Goal: Task Accomplishment & Management: Complete application form

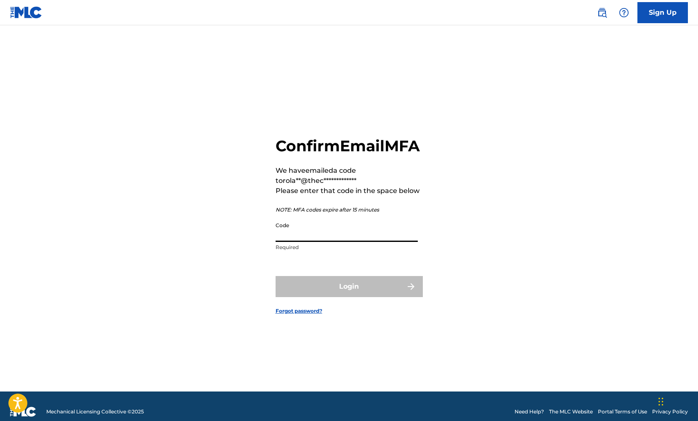
click at [309, 240] on input "Code" at bounding box center [347, 230] width 142 height 24
paste input "488375"
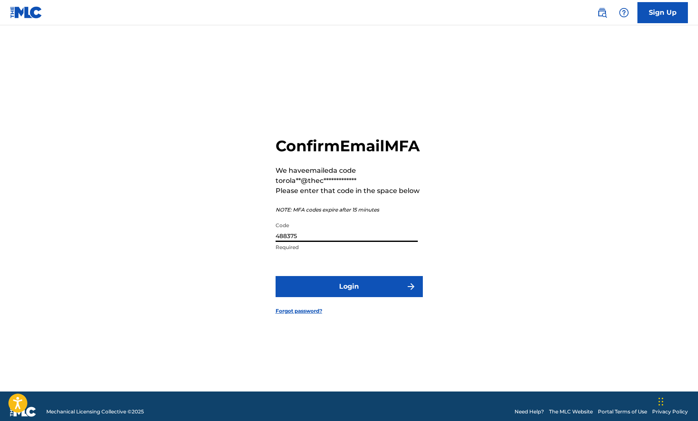
type input "488375"
click at [364, 297] on button "Login" at bounding box center [349, 286] width 147 height 21
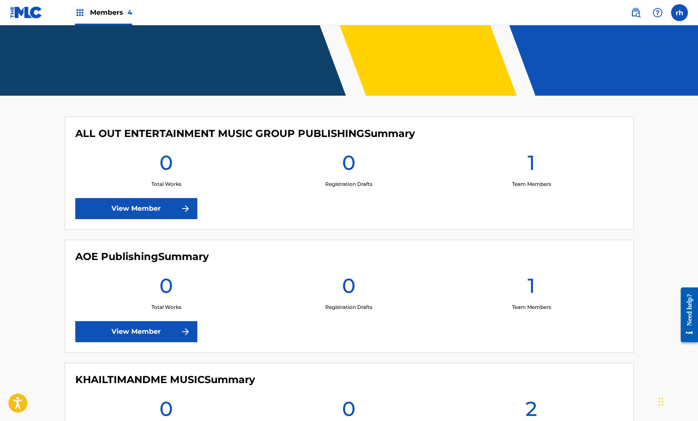
scroll to position [152, 0]
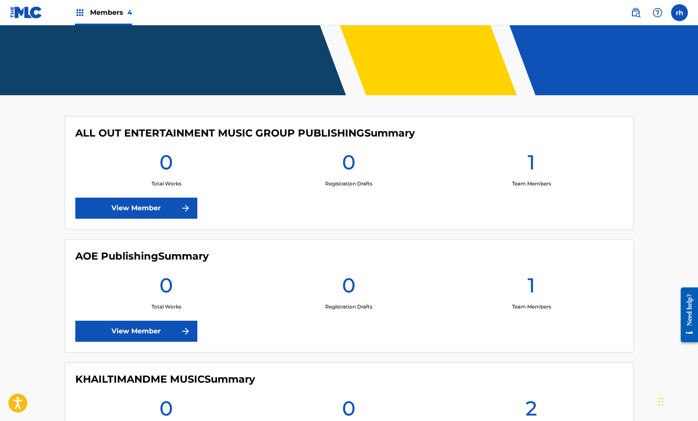
click at [184, 337] on link "View Member" at bounding box center [136, 330] width 122 height 21
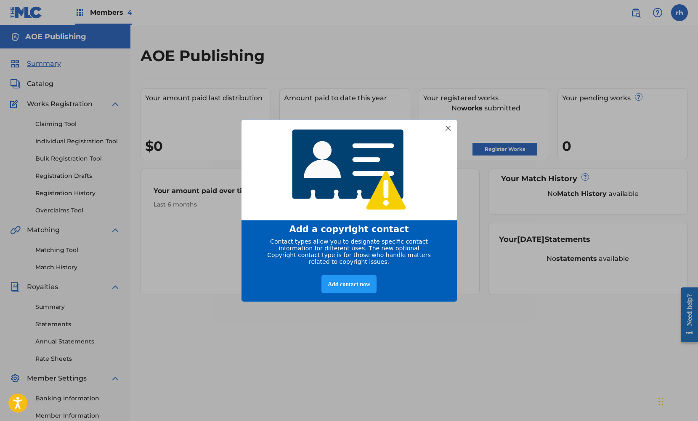
click at [448, 127] on div at bounding box center [447, 128] width 11 height 11
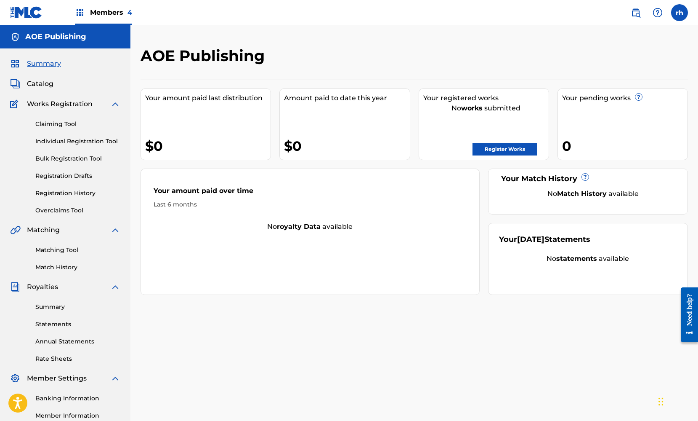
click at [509, 153] on link "Register Works" at bounding box center [505, 149] width 65 height 13
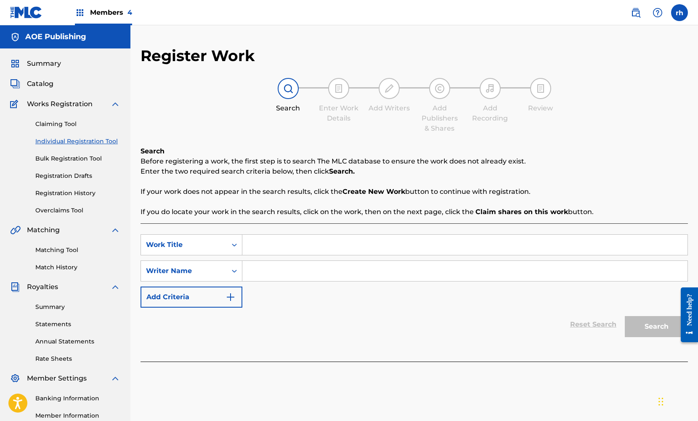
click at [280, 245] on input "Search Form" at bounding box center [464, 244] width 445 height 20
type input "Revenge"
click at [269, 274] on input "Search Form" at bounding box center [464, 271] width 445 height 20
click at [655, 329] on button "Search" at bounding box center [656, 326] width 63 height 21
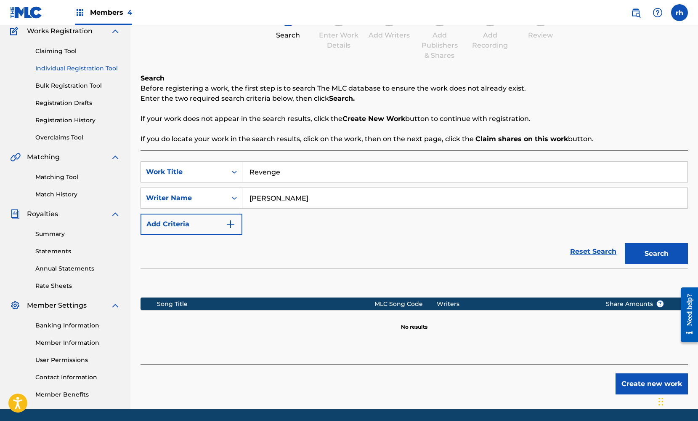
scroll to position [68, 0]
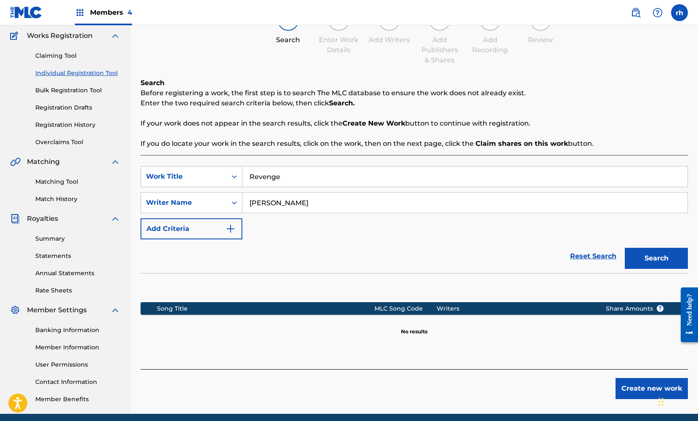
click at [290, 202] on input "[PERSON_NAME]" at bounding box center [464, 202] width 445 height 20
click at [645, 259] on button "Search" at bounding box center [656, 258] width 63 height 21
click at [295, 200] on input "Kyle Gilmer" at bounding box center [464, 202] width 445 height 20
type input "[PERSON_NAME]"
click at [233, 202] on icon "Search Form" at bounding box center [234, 202] width 5 height 3
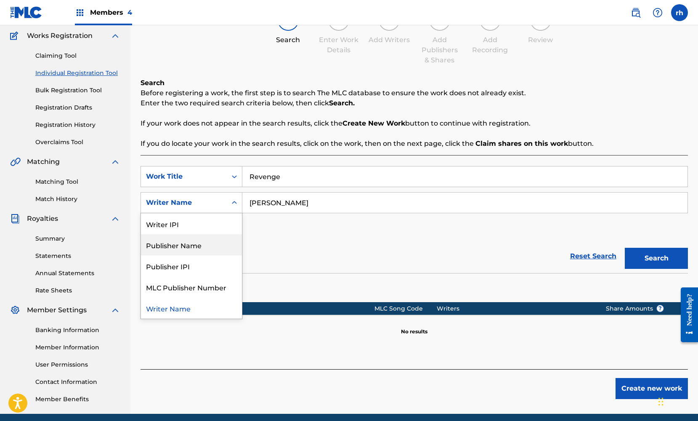
click at [211, 244] on div "Publisher Name" at bounding box center [191, 244] width 101 height 21
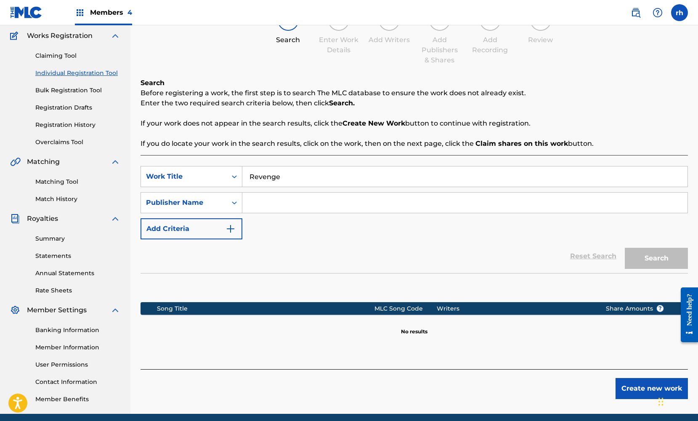
click at [289, 202] on input "Search Form" at bounding box center [464, 202] width 445 height 20
type input "AOE Publishing"
click at [661, 258] on button "Search" at bounding box center [656, 258] width 63 height 21
click at [232, 176] on icon "Search Form" at bounding box center [234, 176] width 8 height 8
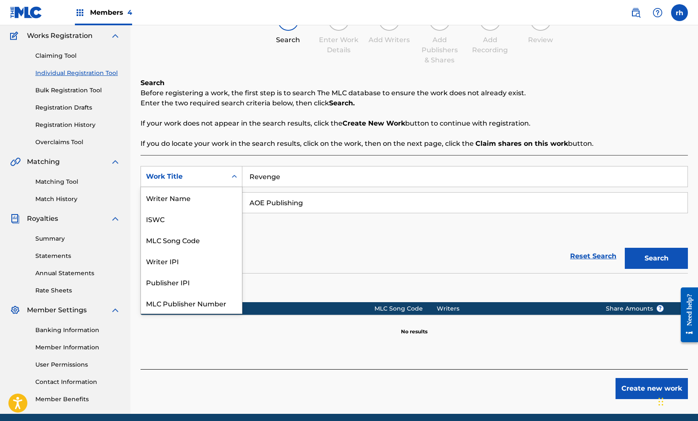
scroll to position [21, 0]
click at [208, 236] on div "Writer IPI" at bounding box center [191, 239] width 101 height 21
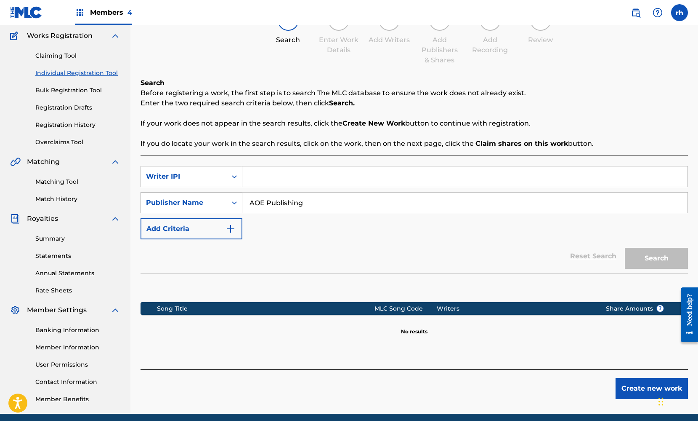
click at [239, 207] on div "Search Form" at bounding box center [234, 202] width 15 height 15
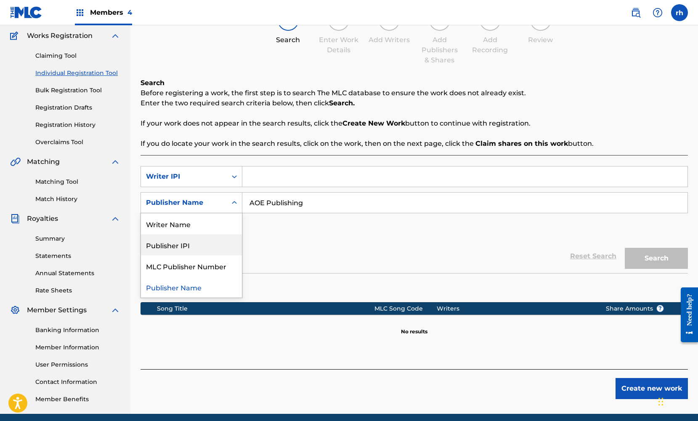
click at [226, 240] on div "Publisher IPI" at bounding box center [191, 244] width 101 height 21
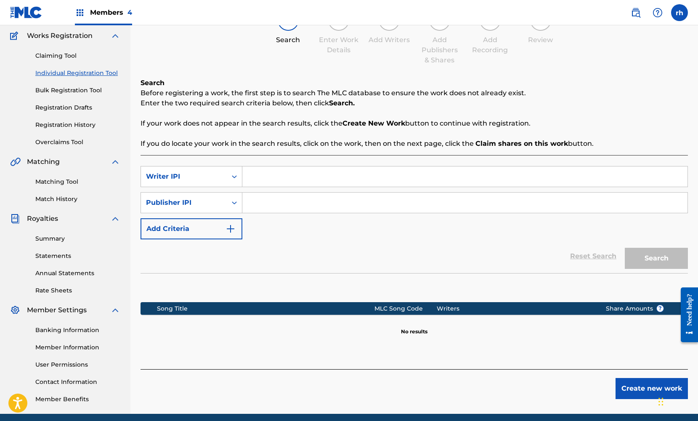
click at [281, 182] on input "Search Form" at bounding box center [464, 176] width 445 height 20
paste input "369664114"
type input "369664114"
click at [265, 205] on input "Search Form" at bounding box center [464, 202] width 445 height 20
paste input "661479717"
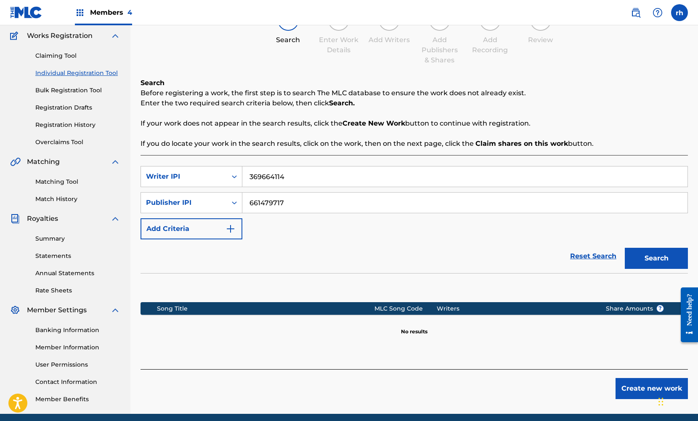
type input "661479717"
click at [660, 259] on button "Search" at bounding box center [656, 258] width 63 height 21
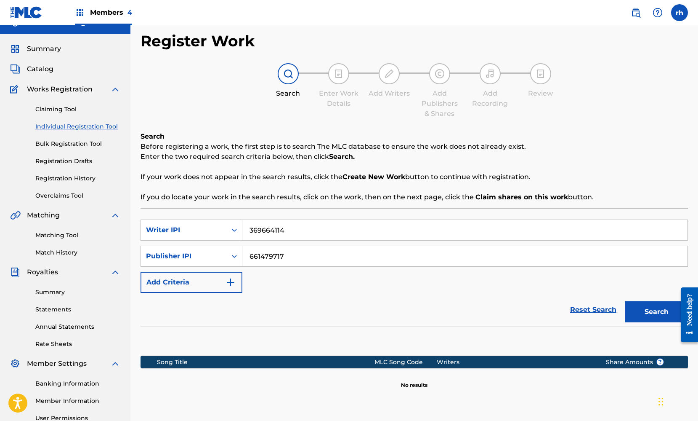
scroll to position [14, 0]
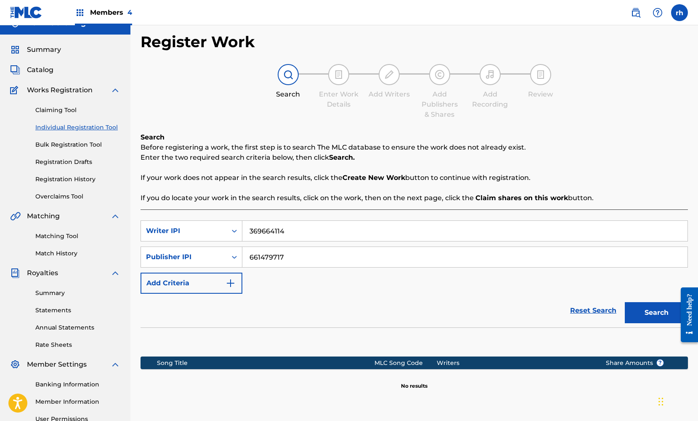
click at [232, 282] on img "Search Form" at bounding box center [231, 283] width 10 height 10
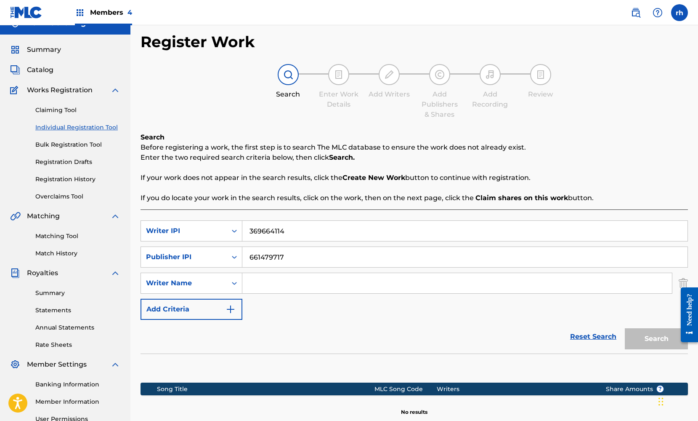
click at [280, 286] on input "Search Form" at bounding box center [457, 283] width 430 height 20
type input "[PERSON_NAME]"
click at [652, 339] on button "Search" at bounding box center [656, 338] width 63 height 21
click at [115, 89] on img at bounding box center [115, 90] width 10 height 10
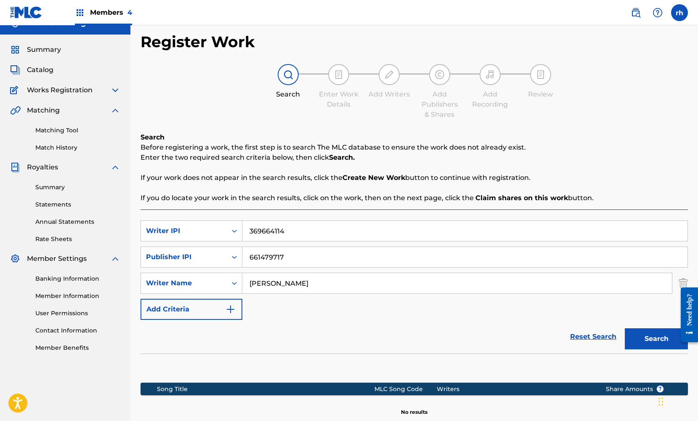
click at [51, 71] on span "Catalog" at bounding box center [40, 70] width 27 height 10
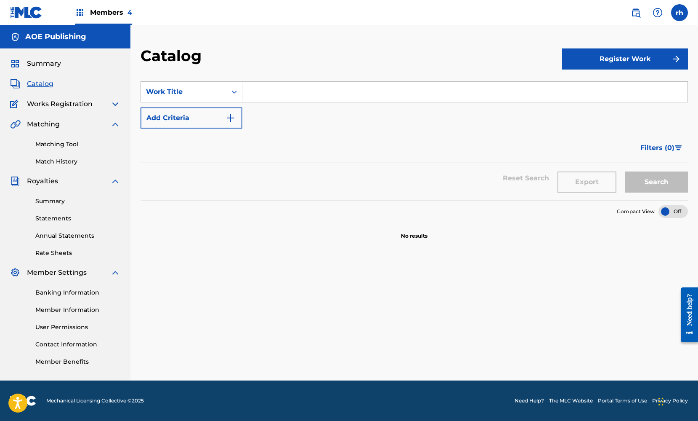
click at [616, 59] on button "Register Work" at bounding box center [625, 58] width 126 height 21
click at [599, 87] on link "Individual" at bounding box center [625, 86] width 126 height 20
click at [648, 60] on button "Register Work" at bounding box center [625, 58] width 126 height 21
click at [619, 104] on link "By File Upload" at bounding box center [625, 106] width 126 height 20
click at [352, 86] on input "Search Form" at bounding box center [464, 92] width 445 height 20
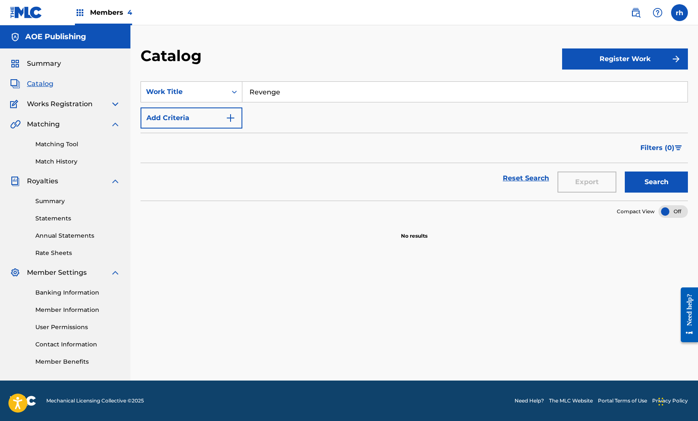
type input "Revenge"
click at [233, 117] on img "Search Form" at bounding box center [231, 118] width 10 height 10
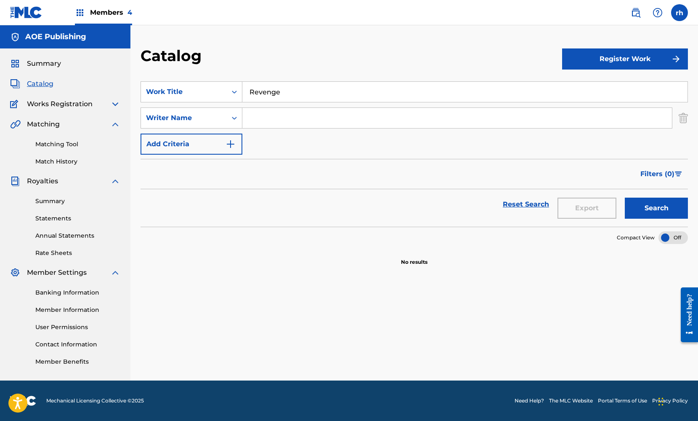
click at [286, 124] on input "Search Form" at bounding box center [457, 118] width 430 height 20
type input "[PERSON_NAME]"
click at [229, 146] on img "Search Form" at bounding box center [231, 144] width 10 height 10
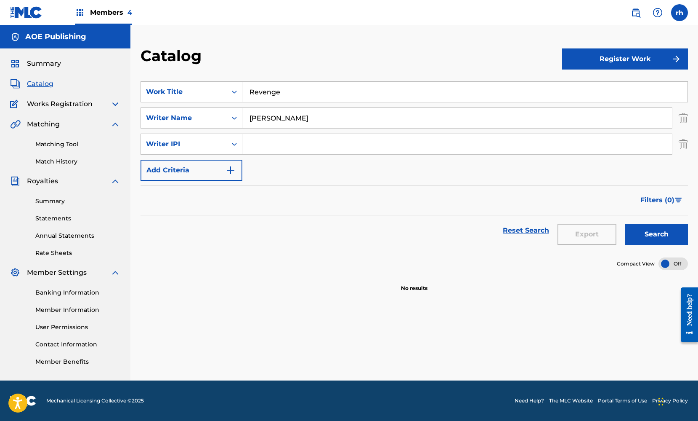
click at [276, 144] on input "Search Form" at bounding box center [457, 144] width 430 height 20
paste input "369664114"
type input "369664114"
click at [233, 170] on img "Search Form" at bounding box center [231, 170] width 10 height 10
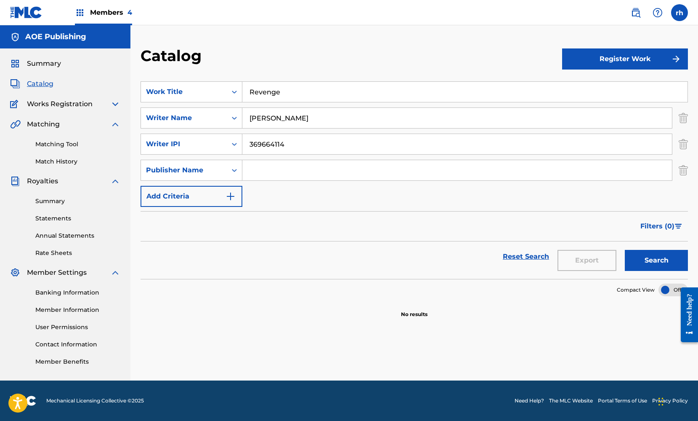
click at [266, 173] on input "Search Form" at bounding box center [457, 170] width 430 height 20
type input "AOE Publishing"
click at [232, 199] on img "Search Form" at bounding box center [231, 196] width 10 height 10
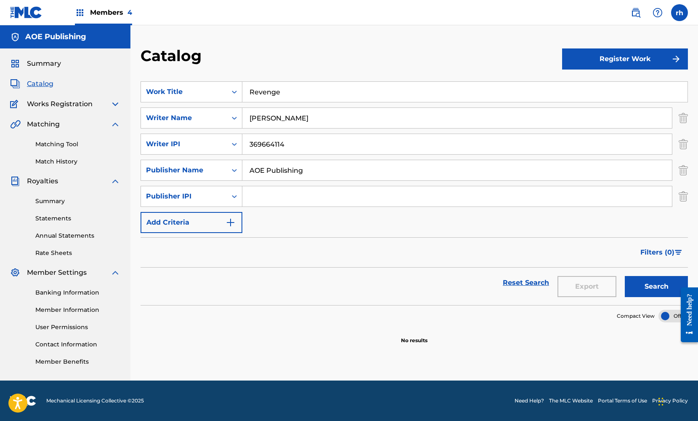
click at [262, 192] on input "Search Form" at bounding box center [457, 196] width 430 height 20
paste input "661479717"
type input "661479717"
click at [646, 59] on button "Register Work" at bounding box center [625, 58] width 126 height 21
click at [610, 89] on link "Individual" at bounding box center [625, 86] width 126 height 20
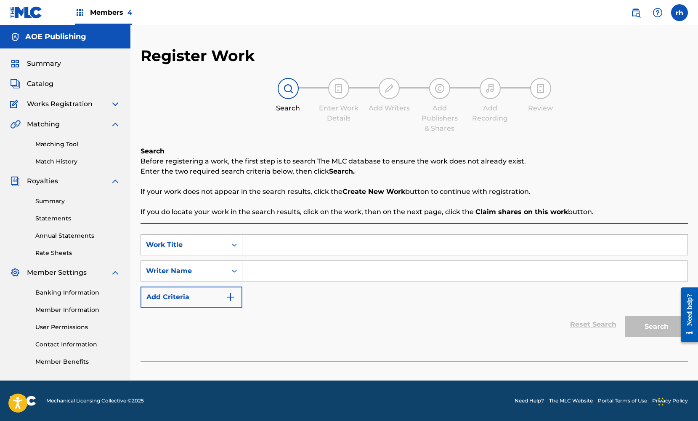
click at [338, 92] on img at bounding box center [339, 88] width 10 height 10
click at [295, 252] on input "Search Form" at bounding box center [464, 244] width 445 height 20
type input "Revenge"
click at [281, 270] on input "Search Form" at bounding box center [464, 271] width 445 height 20
type input "[PERSON_NAME]"
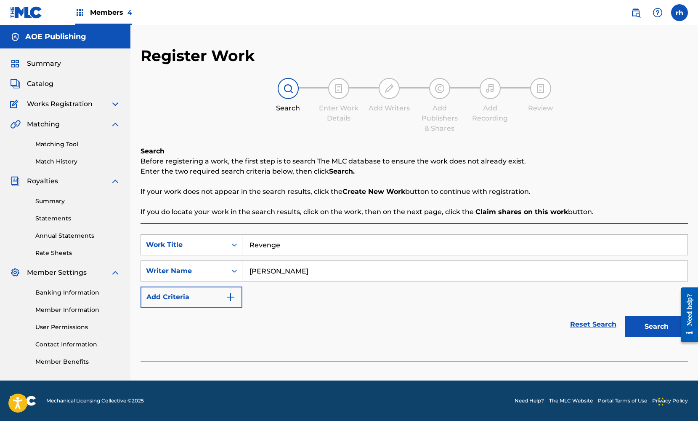
click at [314, 306] on div "SearchWithCriteriad489a2f9-6a5c-4a0f-8bcc-f427d73046ae Work Title Revenge Searc…" at bounding box center [415, 270] width 548 height 73
drag, startPoint x: 392, startPoint y: 355, endPoint x: 398, endPoint y: 420, distance: 65.5
click at [398, 420] on div "Members 4 rh rh roland hayes roland@thecodedgroup.com Notification Preferences …" at bounding box center [349, 210] width 698 height 421
click at [412, 286] on div "SearchWithCriteriad489a2f9-6a5c-4a0f-8bcc-f427d73046ae Work Title Revenge Searc…" at bounding box center [415, 270] width 548 height 73
click at [379, 194] on strong "Create New Work" at bounding box center [374, 191] width 63 height 8
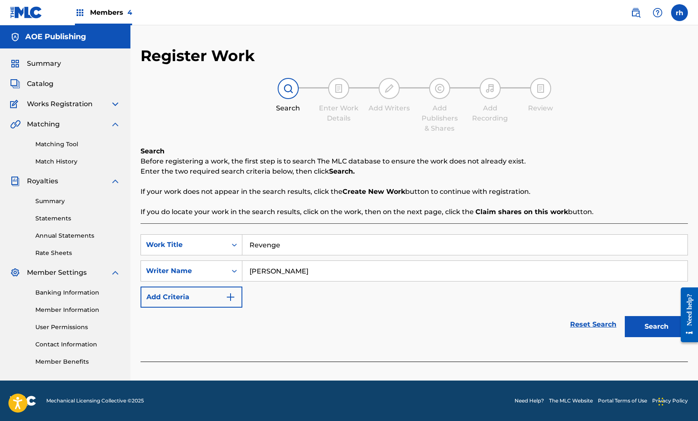
click at [336, 304] on div "SearchWithCriteriad489a2f9-6a5c-4a0f-8bcc-f427d73046ae Work Title Revenge Searc…" at bounding box center [415, 270] width 548 height 73
click at [339, 92] on img at bounding box center [339, 88] width 10 height 10
click at [639, 169] on p "Enter the two required search criteria below, then click Search." at bounding box center [415, 171] width 548 height 10
drag, startPoint x: 646, startPoint y: 360, endPoint x: 609, endPoint y: 312, distance: 60.6
click at [609, 312] on div "SearchWithCriteriad489a2f9-6a5c-4a0f-8bcc-f427d73046ae Work Title Revenge Searc…" at bounding box center [415, 292] width 548 height 138
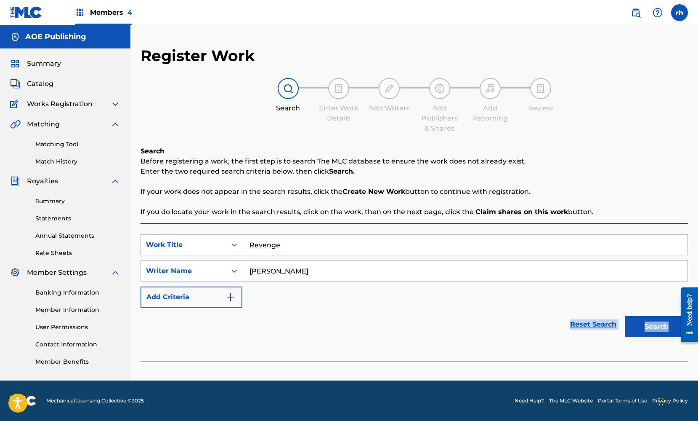
click at [422, 339] on div "Reset Search Search" at bounding box center [415, 324] width 548 height 34
click at [411, 331] on div "Reset Search Search" at bounding box center [415, 324] width 548 height 34
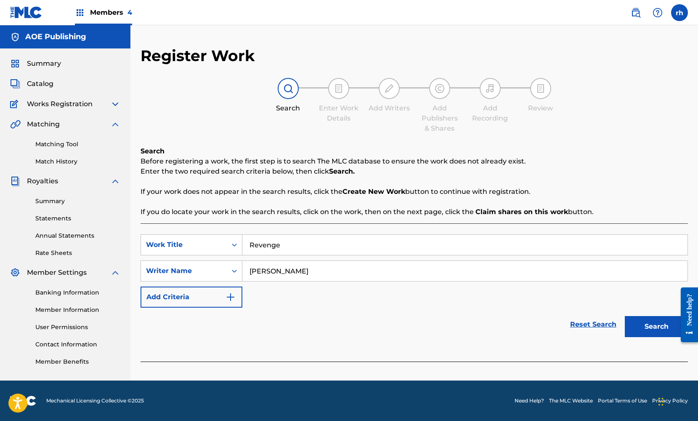
click at [370, 281] on div "[PERSON_NAME]" at bounding box center [465, 270] width 446 height 21
click at [401, 256] on div "SearchWithCriteriad489a2f9-6a5c-4a0f-8bcc-f427d73046ae Work Title Revenge Searc…" at bounding box center [415, 270] width 548 height 73
click at [661, 332] on button "Search" at bounding box center [656, 326] width 63 height 21
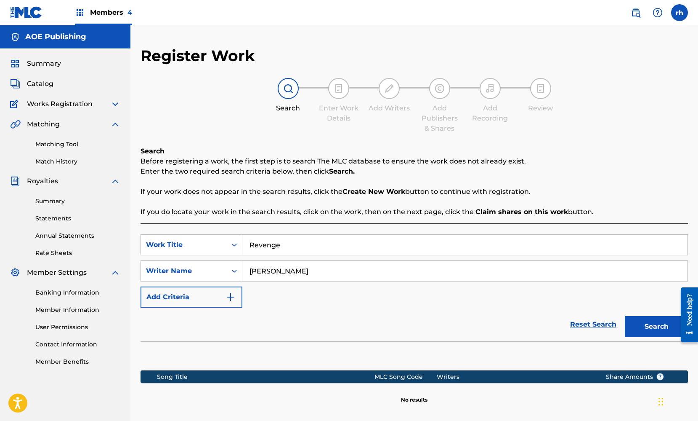
click at [466, 378] on div "Writers" at bounding box center [515, 376] width 156 height 9
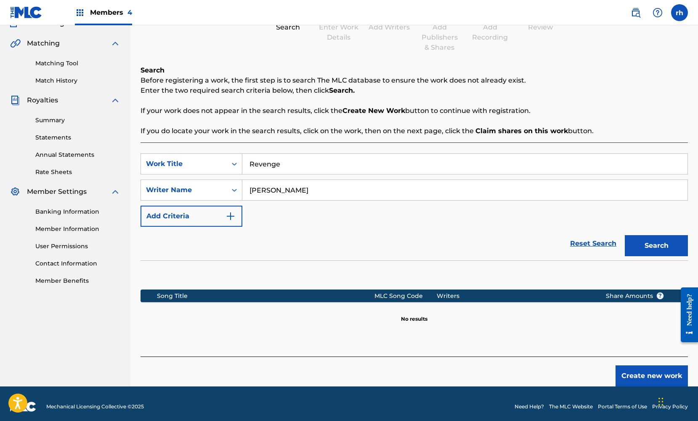
scroll to position [89, 0]
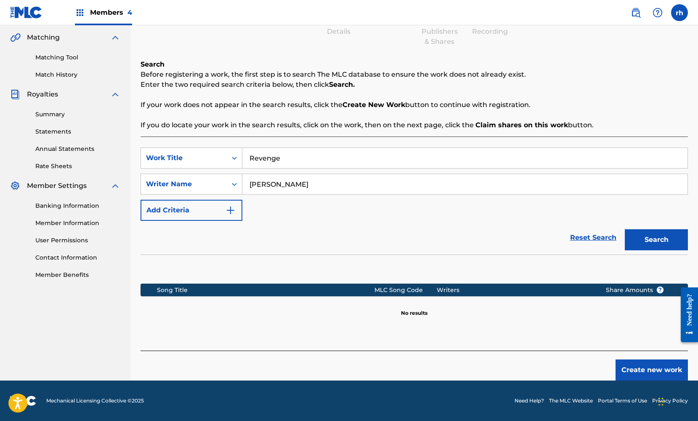
click at [648, 370] on button "Create new work" at bounding box center [652, 369] width 72 height 21
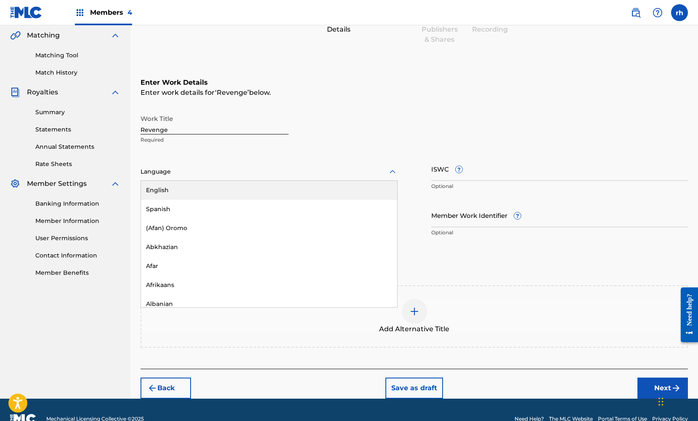
click at [264, 170] on div at bounding box center [269, 171] width 257 height 11
click at [255, 189] on div "English" at bounding box center [269, 190] width 256 height 19
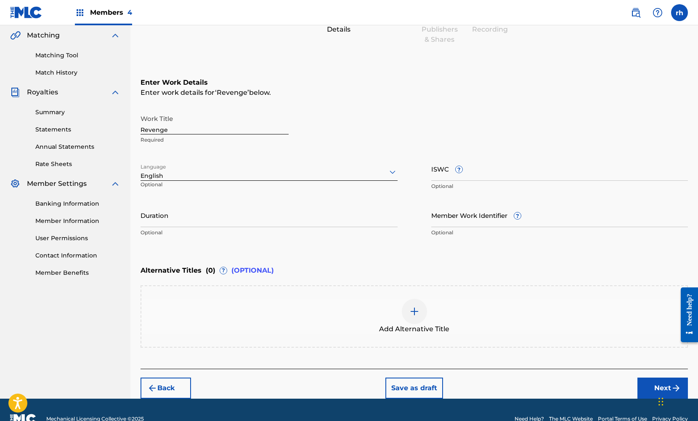
click at [485, 175] on input "ISWC ?" at bounding box center [560, 169] width 257 height 24
paste input "T3128189942"
type input "T3128189942"
click at [655, 387] on button "Next" at bounding box center [663, 387] width 51 height 21
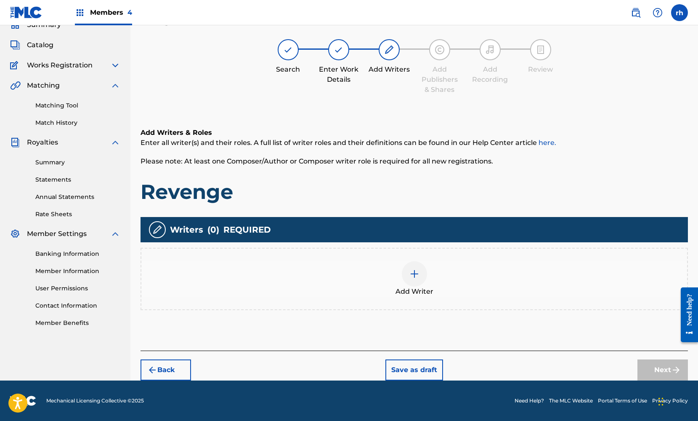
scroll to position [38, 0]
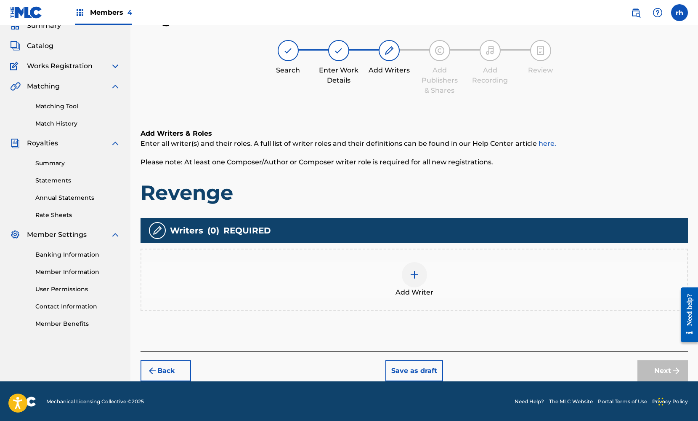
click at [413, 280] on div at bounding box center [414, 274] width 25 height 25
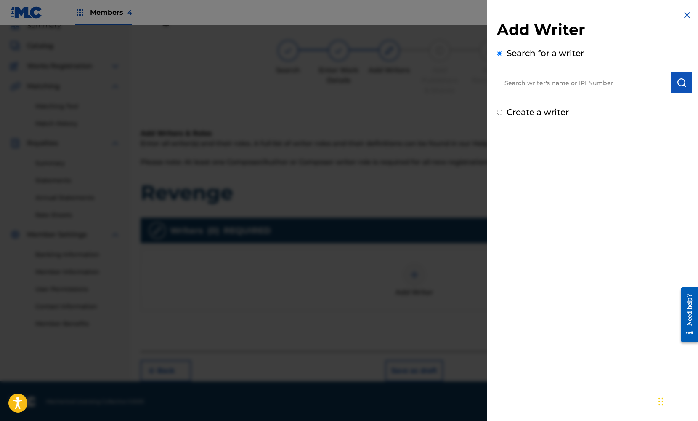
click at [559, 82] on input "text" at bounding box center [584, 82] width 174 height 21
click at [548, 84] on input "text" at bounding box center [584, 82] width 174 height 21
paste input "369664114"
type input "369664114"
click at [681, 83] on img "submit" at bounding box center [682, 82] width 10 height 10
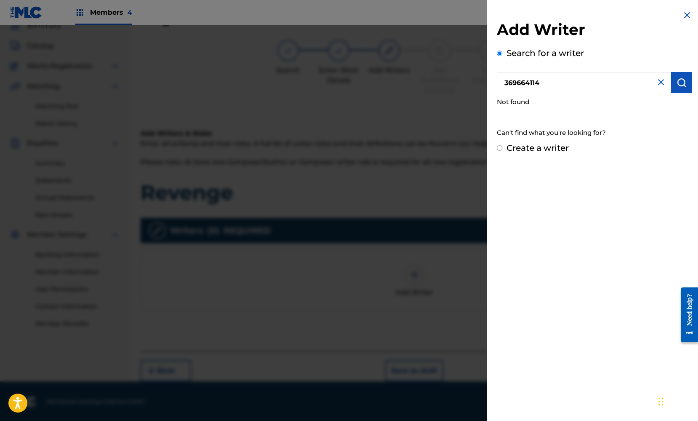
click at [559, 146] on label "Create a writer" at bounding box center [538, 148] width 62 height 10
radio input "true"
click at [503, 146] on input "Create a writer" at bounding box center [499, 147] width 5 height 5
radio input "false"
radio input "true"
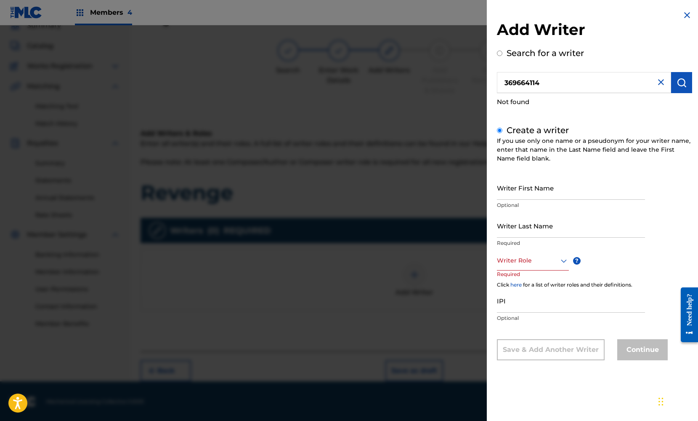
click at [548, 190] on input "Writer First Name" at bounding box center [571, 188] width 148 height 24
type input "[PERSON_NAME]"
click at [529, 226] on input "Writer Last Name" at bounding box center [571, 225] width 148 height 24
type input "Gee"
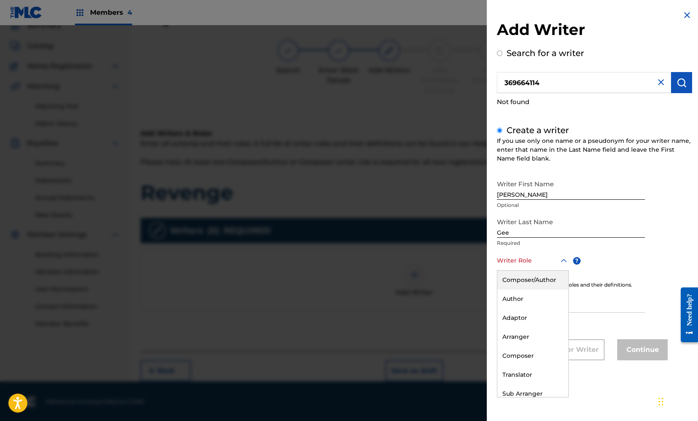
click at [563, 263] on icon at bounding box center [564, 261] width 10 height 10
click at [554, 279] on div "Composer/Author" at bounding box center [533, 279] width 71 height 19
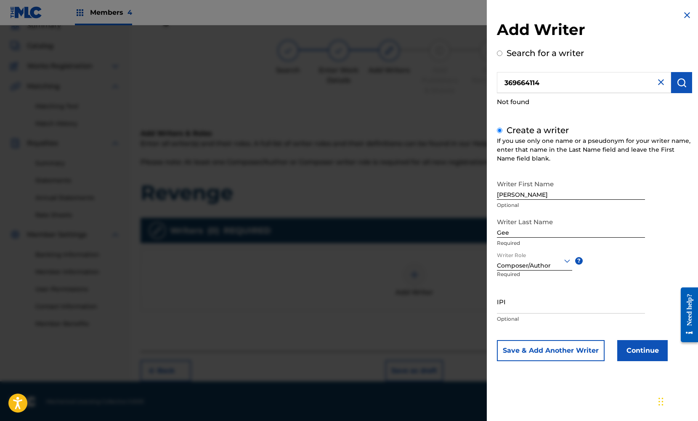
click at [513, 304] on input "IPI" at bounding box center [571, 301] width 148 height 24
paste input "369664114"
type input "369664114"
click at [646, 351] on button "Continue" at bounding box center [643, 350] width 51 height 21
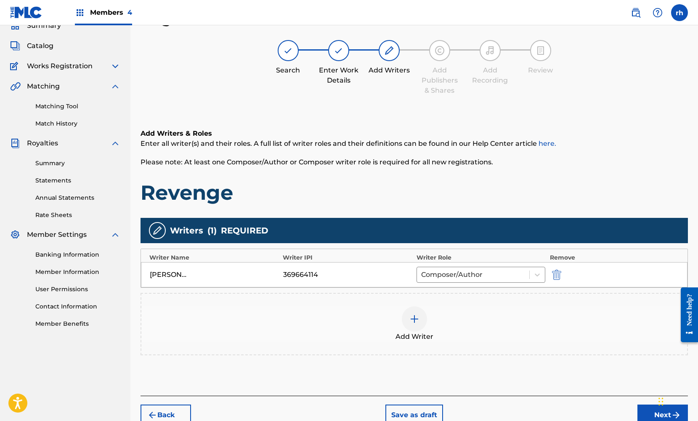
click at [653, 410] on button "Next" at bounding box center [663, 414] width 51 height 21
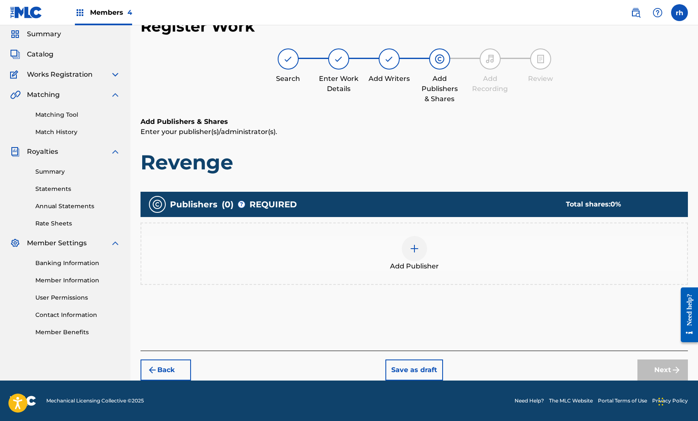
scroll to position [29, 0]
click at [410, 245] on img at bounding box center [415, 248] width 10 height 10
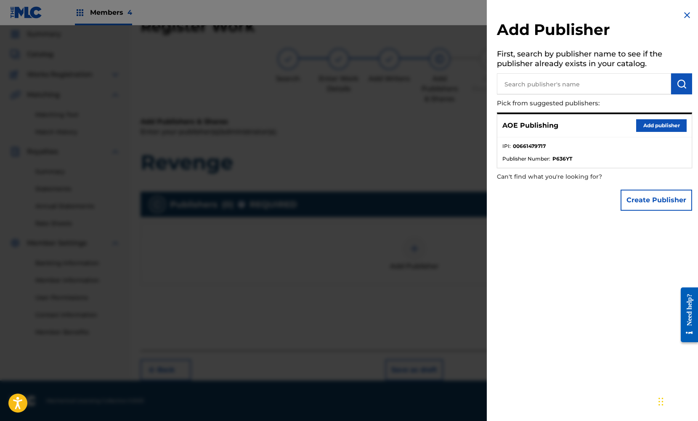
click at [655, 124] on button "Add publisher" at bounding box center [662, 125] width 51 height 13
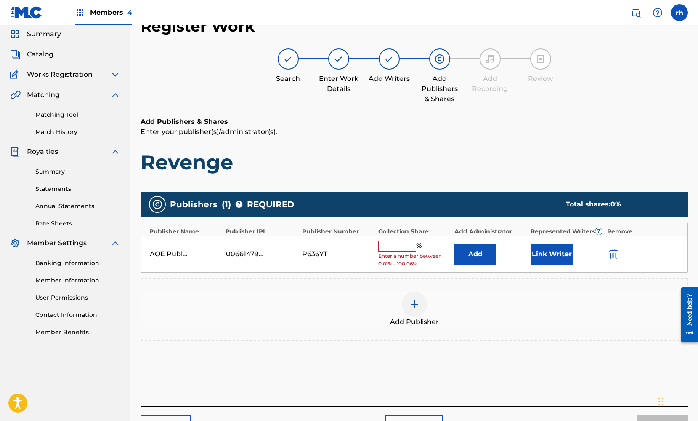
click at [403, 244] on input "text" at bounding box center [397, 245] width 38 height 11
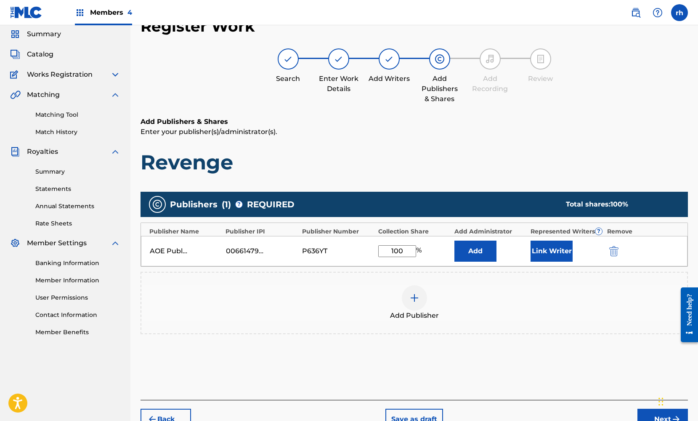
type input "100"
click at [511, 297] on div "Add Publisher" at bounding box center [414, 302] width 546 height 35
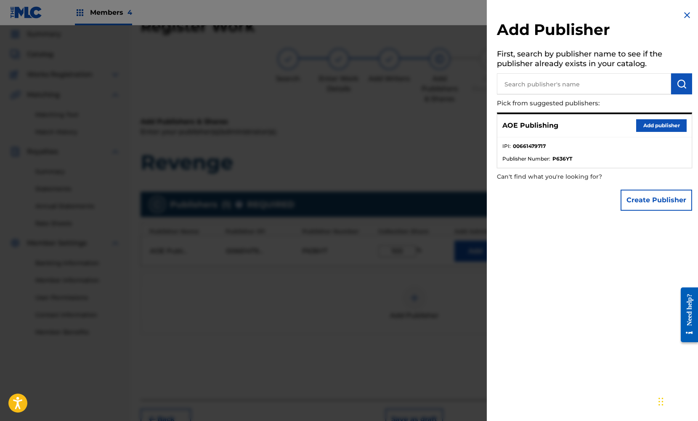
click at [666, 126] on button "Add publisher" at bounding box center [662, 125] width 51 height 13
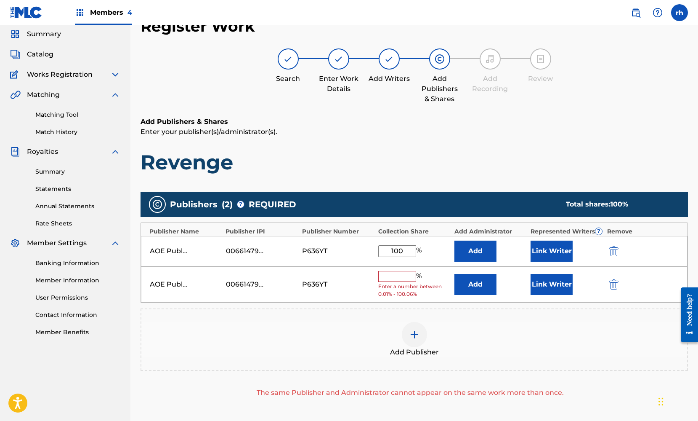
click at [614, 284] on img "submit" at bounding box center [614, 284] width 9 height 10
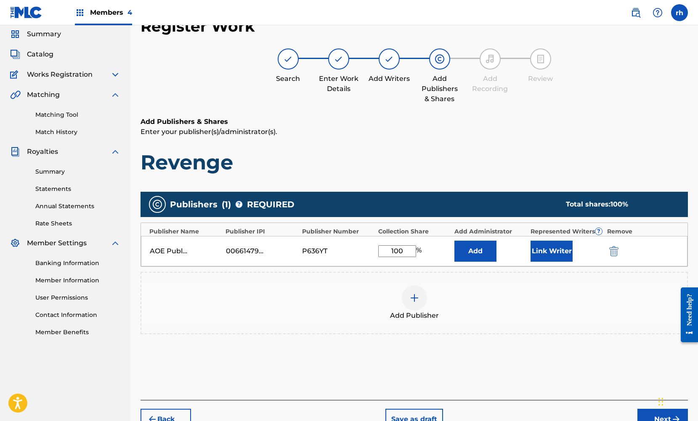
click at [659, 413] on div "Chat Widget" at bounding box center [677, 400] width 42 height 40
click at [632, 350] on div "Publishers ( 1 ) ? REQUIRED Total shares: 100 % Publisher Name Publisher IPI Pu…" at bounding box center [415, 274] width 548 height 175
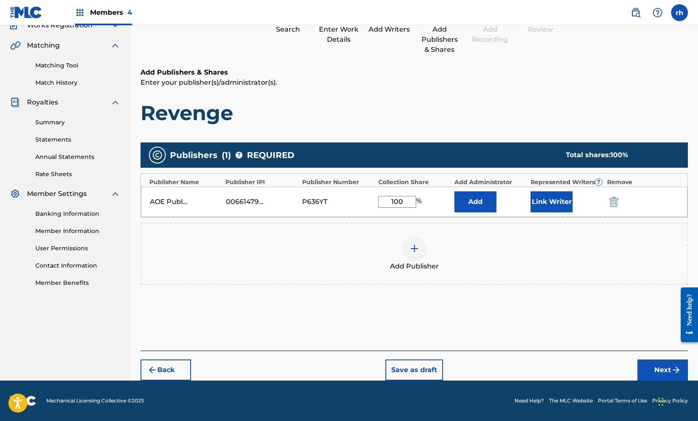
scroll to position [79, 0]
click at [665, 371] on button "Next" at bounding box center [663, 369] width 51 height 21
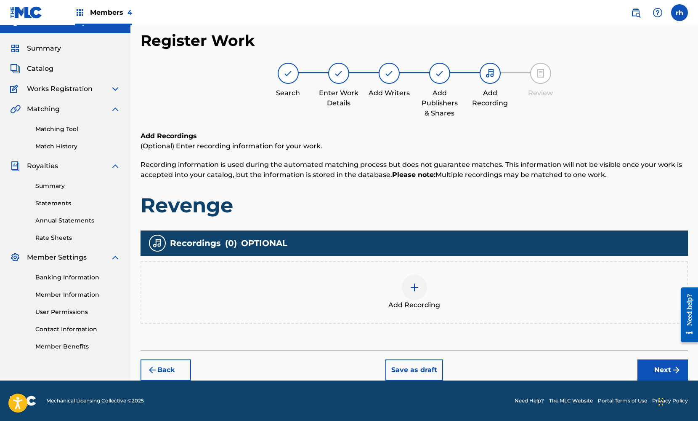
click at [663, 366] on button "Next" at bounding box center [663, 369] width 51 height 21
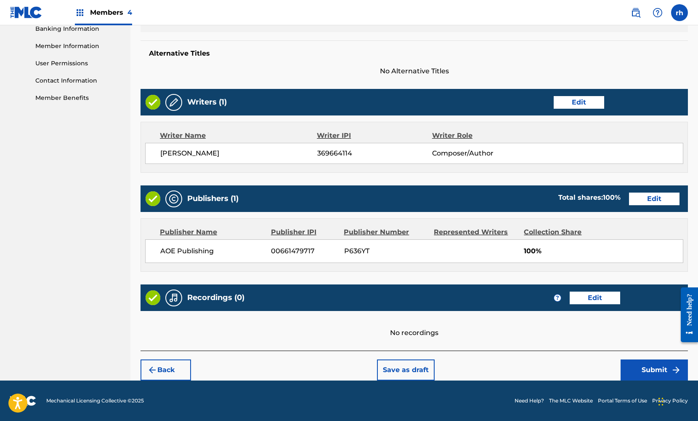
scroll to position [263, 0]
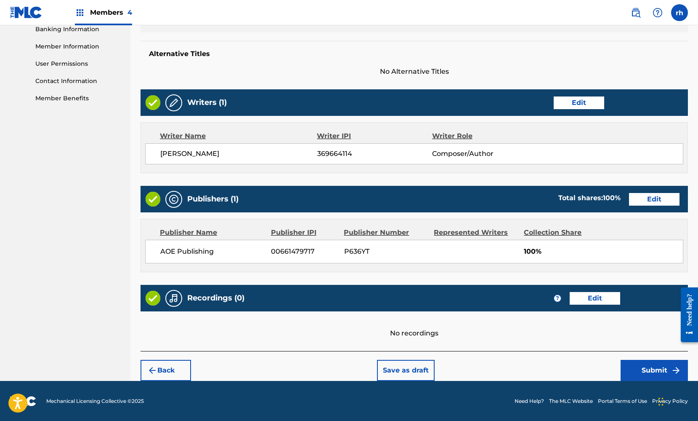
click at [650, 370] on button "Submit" at bounding box center [654, 370] width 67 height 21
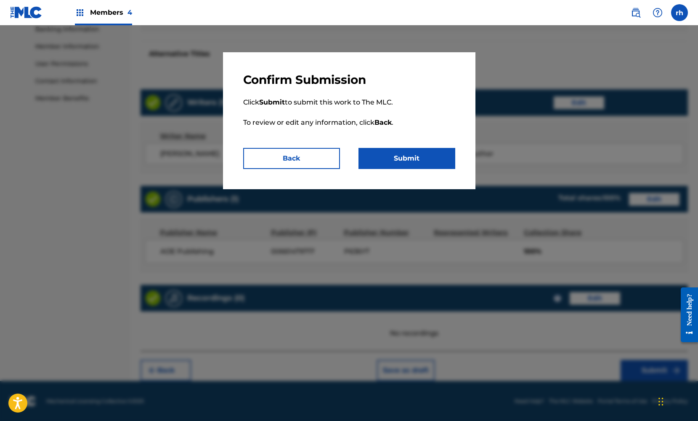
click at [436, 161] on button "Submit" at bounding box center [407, 158] width 97 height 21
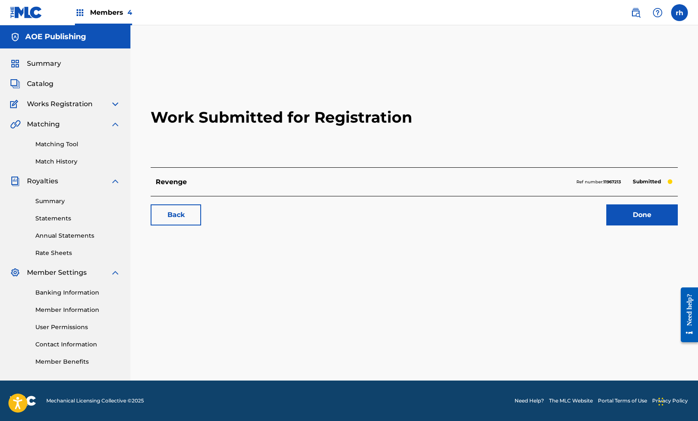
click at [650, 218] on link "Done" at bounding box center [643, 214] width 72 height 21
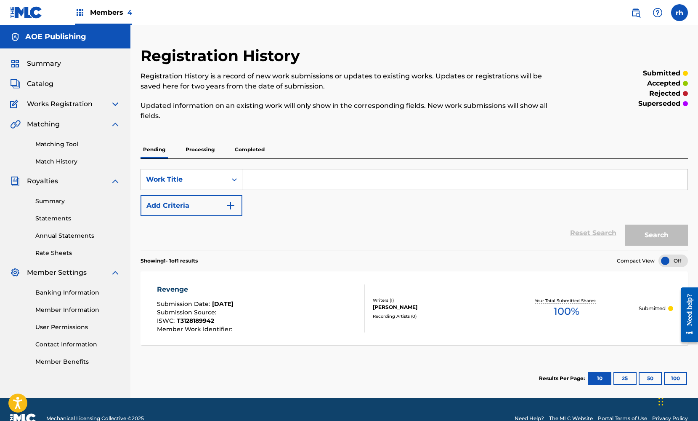
click at [283, 175] on input "Search Form" at bounding box center [464, 179] width 445 height 20
type input "Through The Fire"
click at [234, 205] on img "Search Form" at bounding box center [231, 205] width 10 height 10
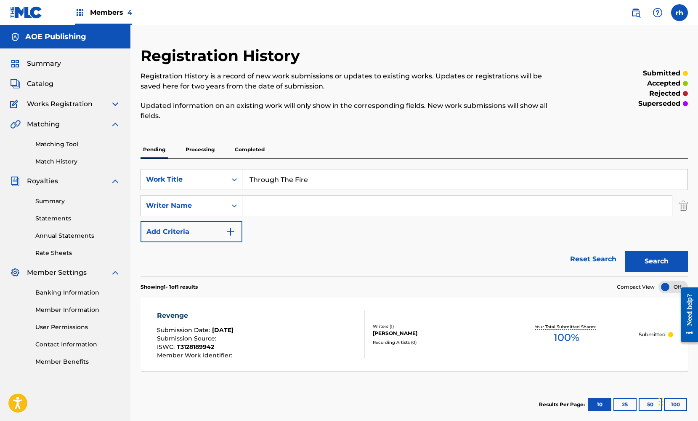
click at [272, 207] on input "Search Form" at bounding box center [457, 205] width 430 height 20
type input "[PERSON_NAME]"
click at [234, 232] on img "Search Form" at bounding box center [231, 231] width 10 height 10
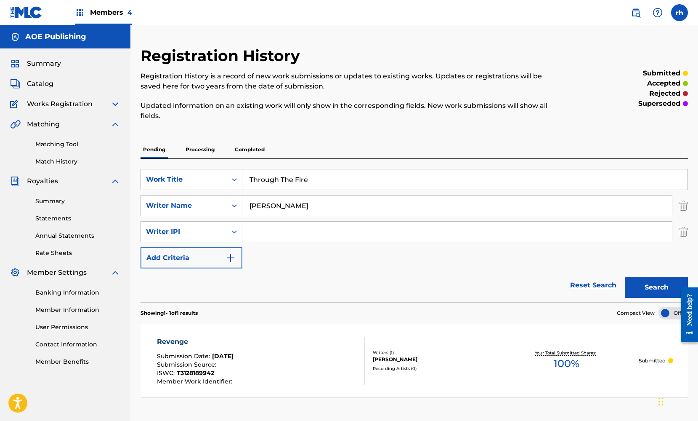
click at [259, 236] on input "Search Form" at bounding box center [457, 231] width 430 height 20
paste input "369664114"
type input "369664114"
click at [231, 259] on img "Search Form" at bounding box center [231, 258] width 10 height 10
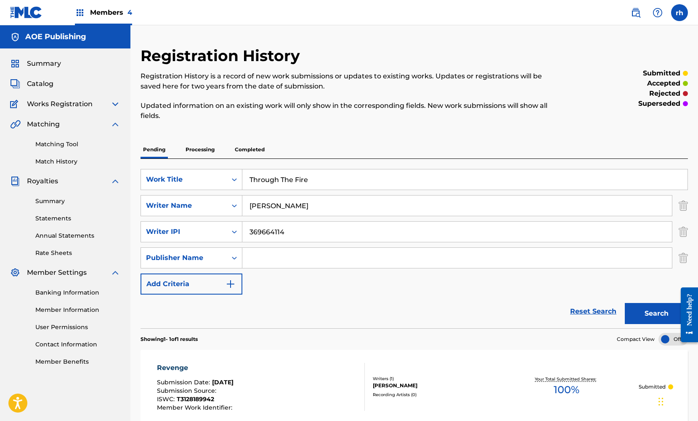
click at [270, 259] on input "Search Form" at bounding box center [457, 258] width 430 height 20
type input "AOE Publishing"
click at [229, 286] on img "Search Form" at bounding box center [231, 284] width 10 height 10
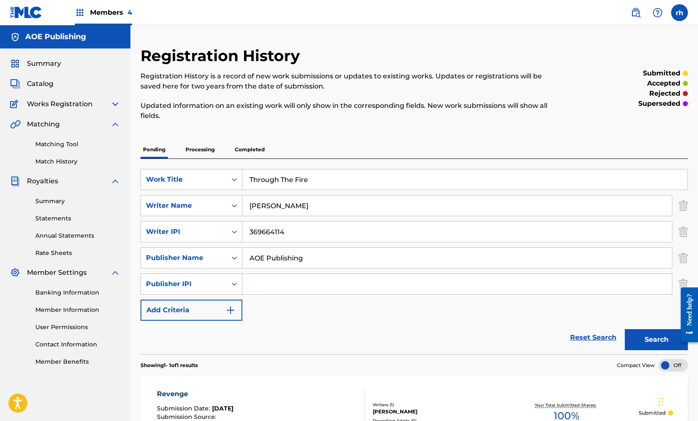
click at [269, 289] on input "Search Form" at bounding box center [457, 284] width 430 height 20
paste input "661479717"
type input "661479717"
click at [231, 314] on img "Search Form" at bounding box center [231, 310] width 10 height 10
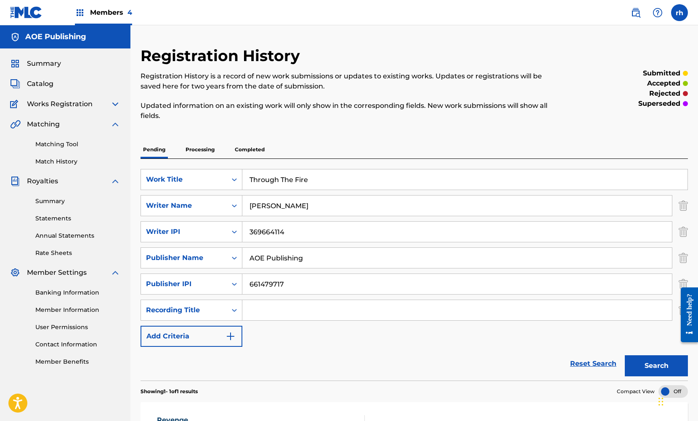
click at [658, 366] on button "Search" at bounding box center [656, 365] width 63 height 21
click at [530, 356] on div "Reset Search Search" at bounding box center [415, 363] width 548 height 34
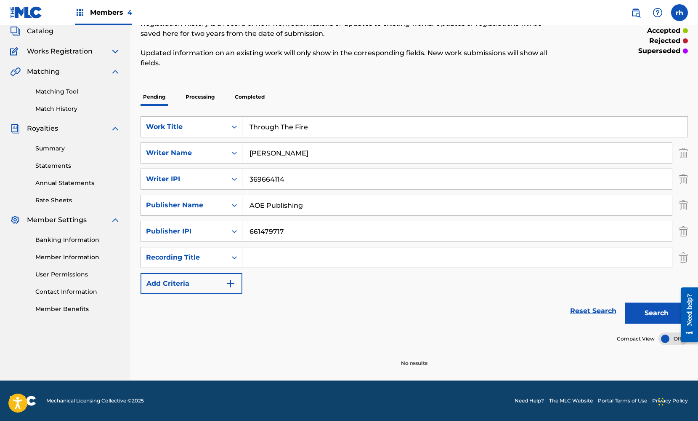
scroll to position [53, 0]
click at [661, 309] on button "Search" at bounding box center [656, 312] width 63 height 21
click at [653, 315] on button "Search" at bounding box center [656, 312] width 63 height 21
click at [507, 348] on section "No results" at bounding box center [415, 356] width 548 height 22
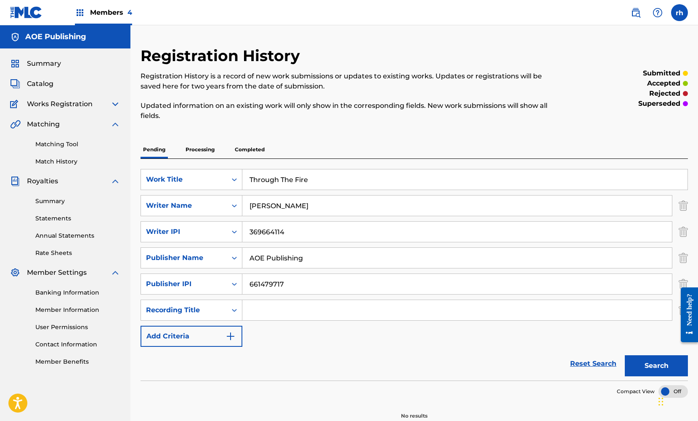
scroll to position [0, 0]
click at [203, 152] on p "Processing" at bounding box center [200, 150] width 34 height 18
click at [659, 368] on button "Search" at bounding box center [656, 365] width 63 height 21
click at [45, 85] on span "Catalog" at bounding box center [40, 84] width 27 height 10
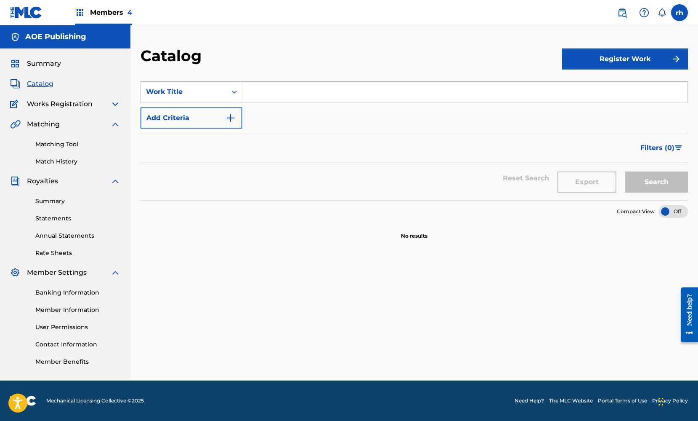
click at [282, 93] on input "Search Form" at bounding box center [464, 92] width 445 height 20
type input "Through The Fire"
click at [235, 117] on img "Search Form" at bounding box center [231, 118] width 10 height 10
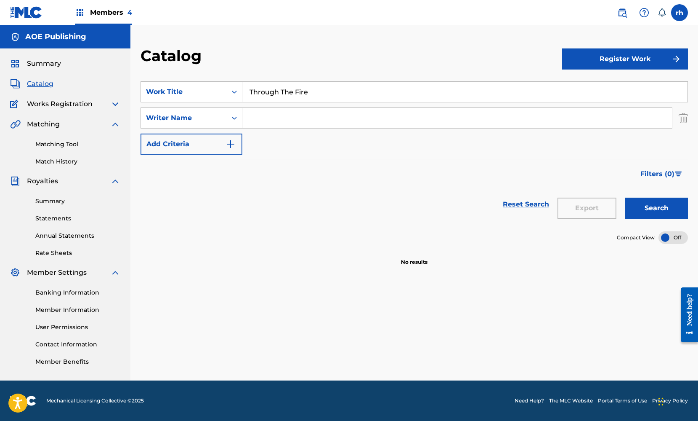
click at [278, 120] on input "Search Form" at bounding box center [457, 118] width 430 height 20
type input "[PERSON_NAME]"
click at [234, 144] on img "Search Form" at bounding box center [231, 144] width 10 height 10
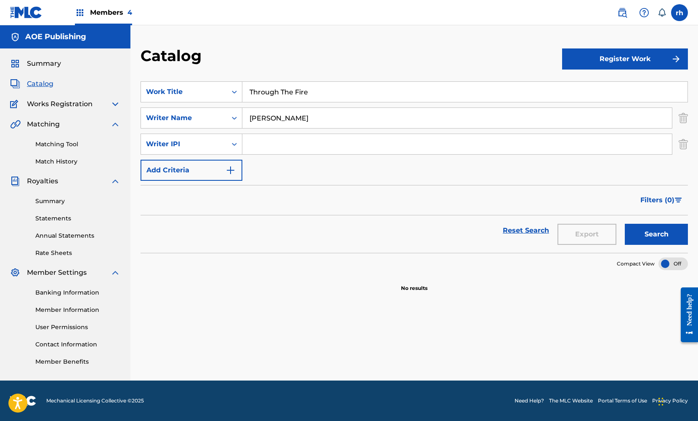
click at [274, 147] on input "Search Form" at bounding box center [457, 144] width 430 height 20
paste input "369664114"
type input "369664114"
click at [239, 169] on button "Add Criteria" at bounding box center [192, 170] width 102 height 21
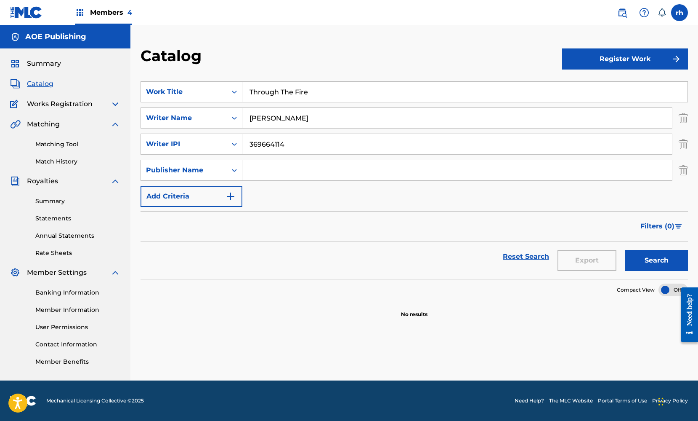
click at [266, 171] on input "Search Form" at bounding box center [457, 170] width 430 height 20
type input "AOE Publishing"
click at [229, 198] on img "Search Form" at bounding box center [231, 196] width 10 height 10
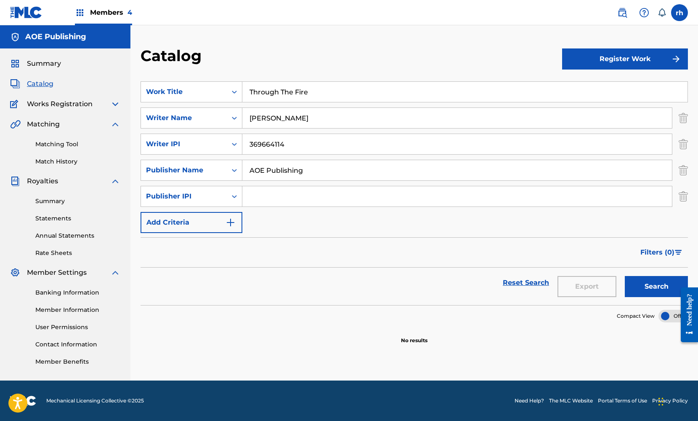
click at [264, 200] on input "Search Form" at bounding box center [457, 196] width 430 height 20
paste input "661479717"
type input "661479717"
click at [655, 59] on button "Register Work" at bounding box center [625, 58] width 126 height 21
click at [595, 88] on link "Individual" at bounding box center [625, 86] width 126 height 20
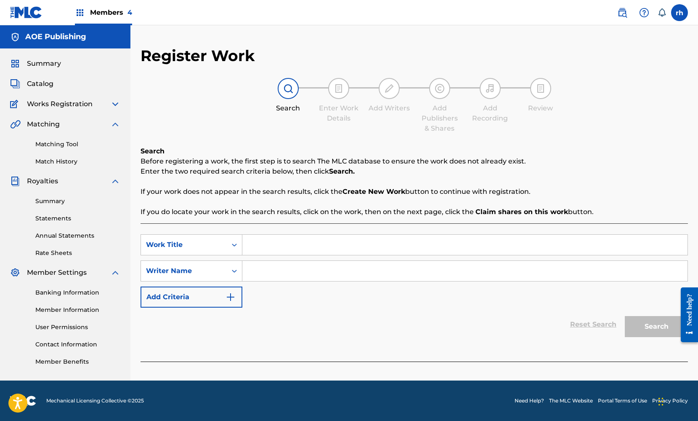
click at [298, 245] on input "Search Form" at bounding box center [464, 244] width 445 height 20
type input "Through The Fire"
click at [279, 269] on input "Search Form" at bounding box center [464, 271] width 445 height 20
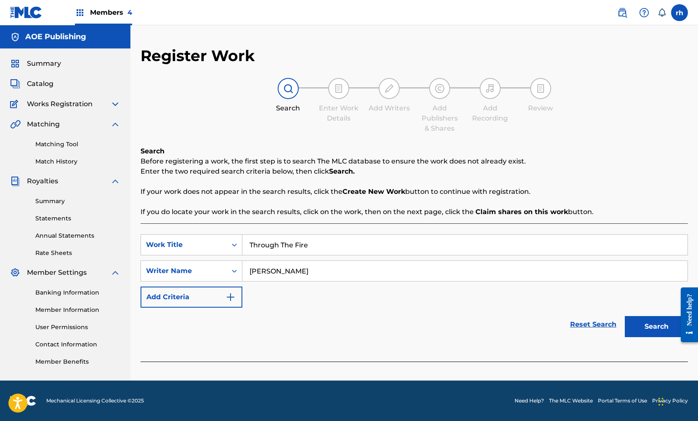
type input "[PERSON_NAME]"
click at [650, 323] on button "Search" at bounding box center [656, 326] width 63 height 21
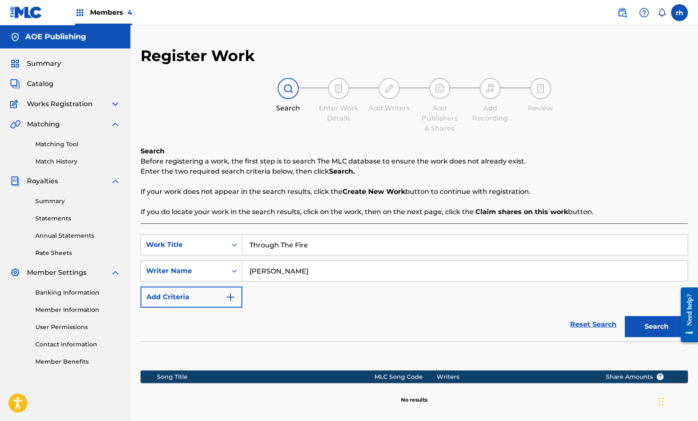
click at [551, 324] on div "Reset Search Search" at bounding box center [415, 324] width 548 height 34
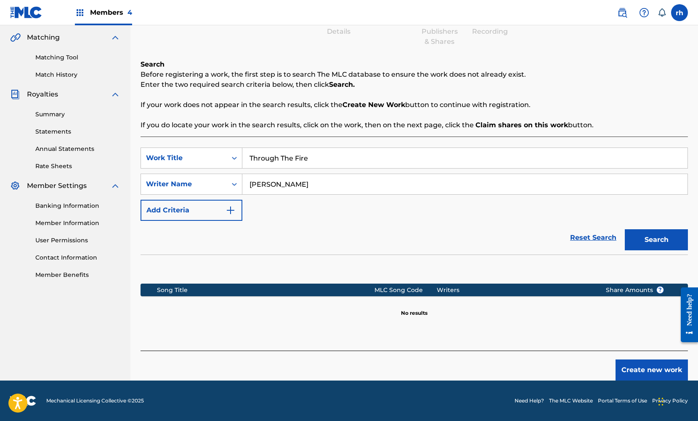
scroll to position [87, 0]
click at [642, 366] on button "Create new work" at bounding box center [652, 369] width 72 height 21
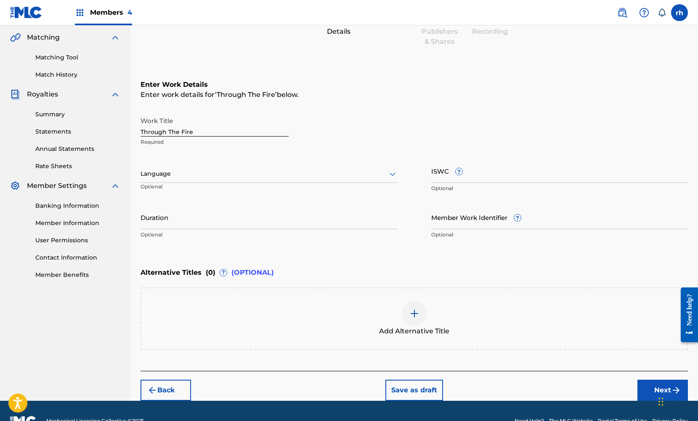
click at [243, 180] on div "Language" at bounding box center [269, 174] width 257 height 18
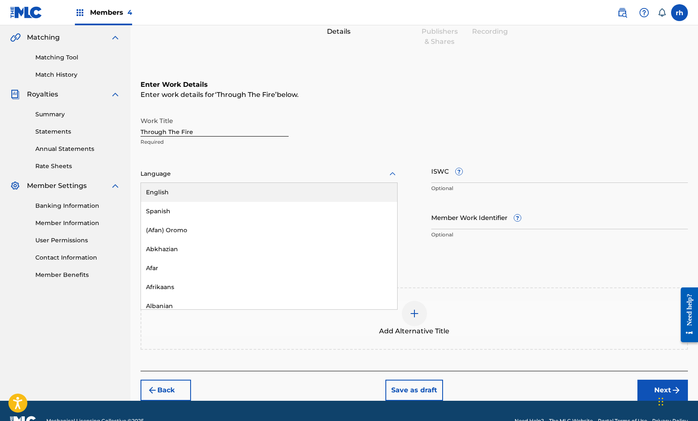
click at [239, 190] on div "English" at bounding box center [269, 192] width 256 height 19
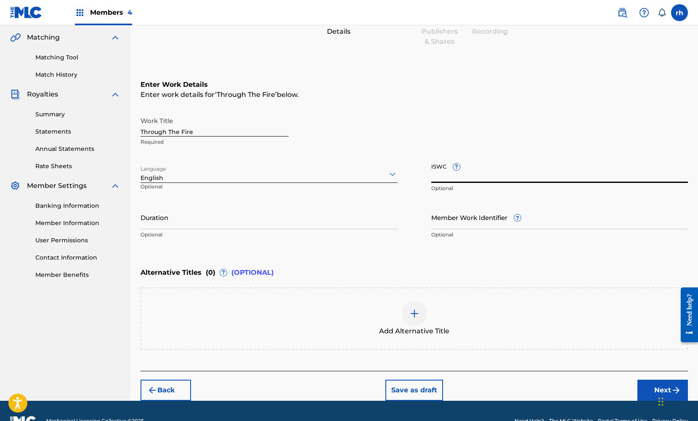
click at [482, 175] on input "ISWC ?" at bounding box center [560, 171] width 257 height 24
paste input "T3128189908"
type input "T3128189908"
click at [464, 255] on div "Enter Work Details Enter work details for ‘ Through The Fire ’ below. Work Titl…" at bounding box center [415, 161] width 548 height 204
click at [652, 386] on button "Next" at bounding box center [663, 389] width 51 height 21
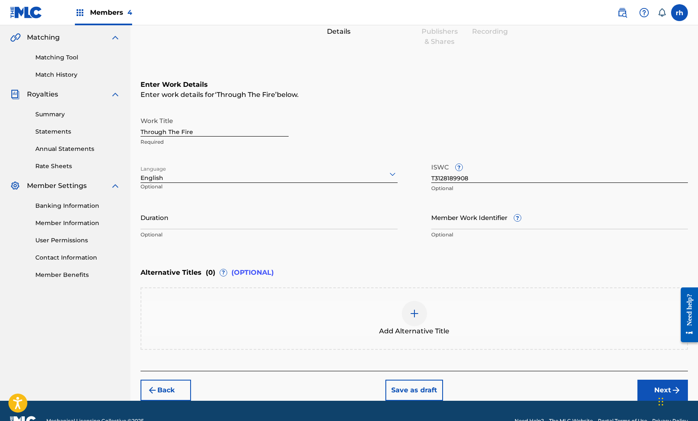
scroll to position [39, 0]
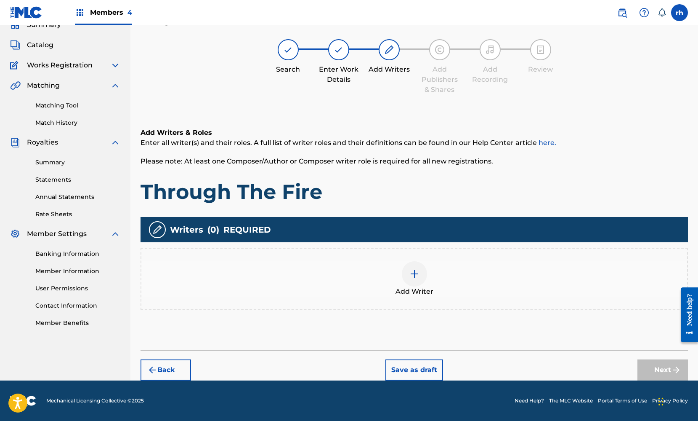
click at [413, 277] on img at bounding box center [415, 274] width 10 height 10
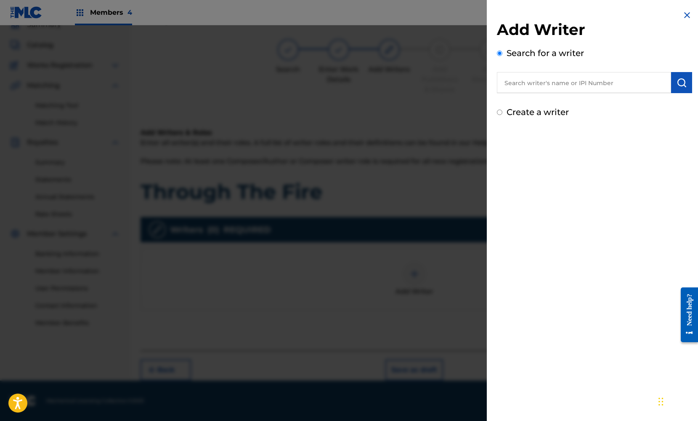
click at [562, 86] on input "text" at bounding box center [584, 82] width 174 height 21
paste input "T3128189908"
type input "T3128189908"
click at [659, 84] on img at bounding box center [661, 82] width 10 height 10
click at [530, 86] on input "text" at bounding box center [584, 82] width 174 height 21
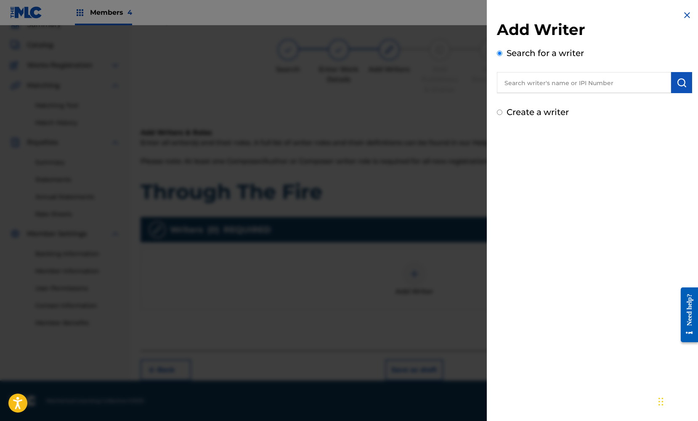
paste input "369664114"
type input "369664114"
click at [679, 81] on img "submit" at bounding box center [682, 82] width 10 height 10
click at [557, 150] on label "Create a writer" at bounding box center [538, 148] width 62 height 10
radio input "true"
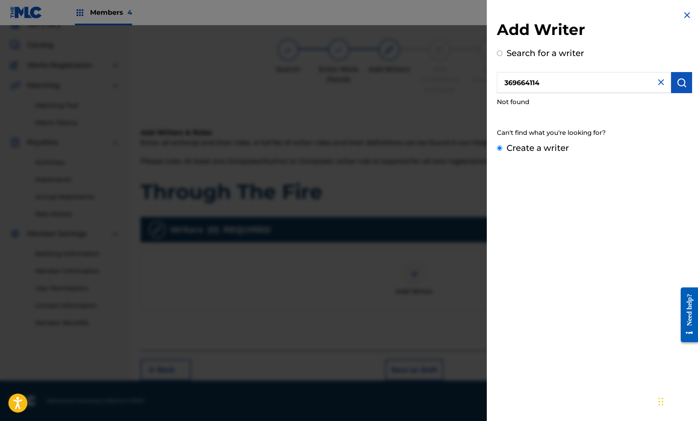
click at [503, 150] on input "Create a writer" at bounding box center [499, 147] width 5 height 5
radio input "false"
radio input "true"
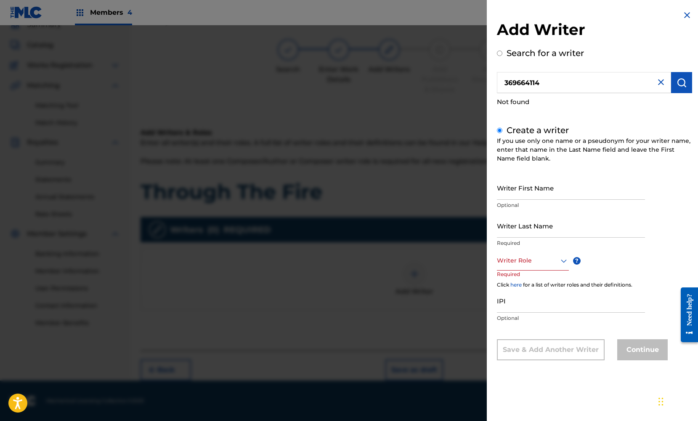
click at [548, 192] on input "Writer First Name" at bounding box center [571, 188] width 148 height 24
type input "[PERSON_NAME]"
click at [589, 227] on input "Writer Last Name" at bounding box center [571, 225] width 148 height 24
type input "Gee"
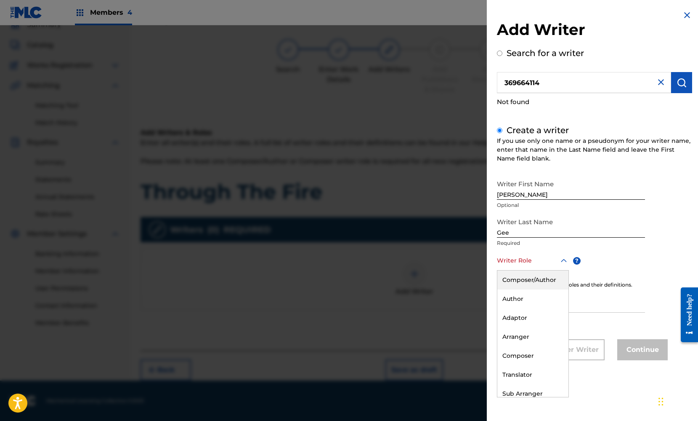
click at [552, 262] on div at bounding box center [533, 260] width 72 height 11
click at [548, 279] on div "Composer/Author" at bounding box center [533, 279] width 71 height 19
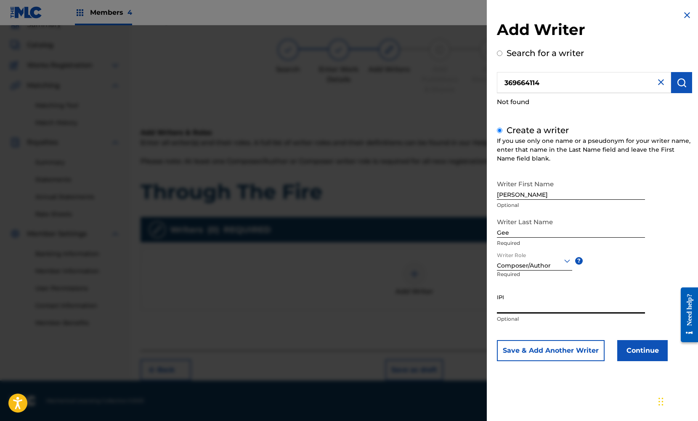
click at [525, 306] on input "IPI" at bounding box center [571, 301] width 148 height 24
paste input "369664114"
type input "369664114"
click at [635, 349] on button "Continue" at bounding box center [643, 350] width 51 height 21
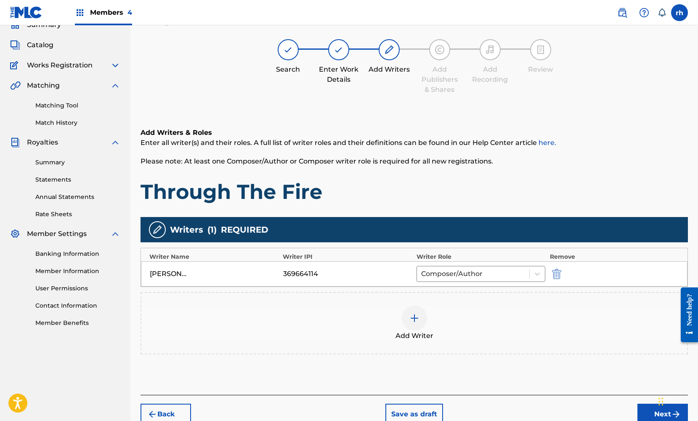
click at [413, 321] on img at bounding box center [415, 318] width 10 height 10
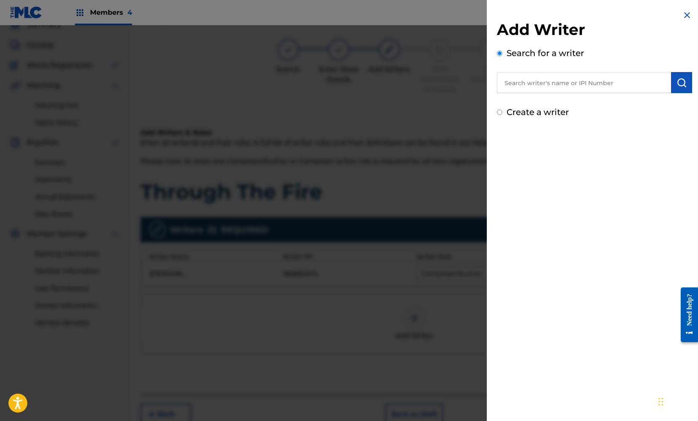
click at [536, 88] on input "text" at bounding box center [584, 82] width 174 height 21
paste input "386260542"
type input "386260542"
click at [679, 82] on img "submit" at bounding box center [682, 82] width 10 height 10
click at [560, 149] on label "Create a writer" at bounding box center [538, 148] width 62 height 10
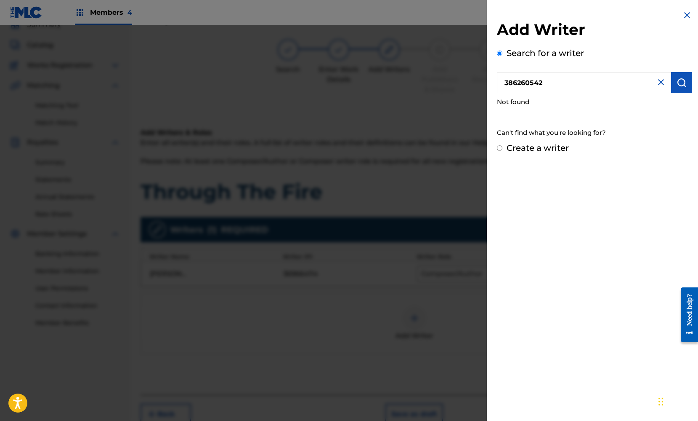
radio input "true"
click at [503, 149] on input "Create a writer" at bounding box center [499, 147] width 5 height 5
radio input "false"
radio input "true"
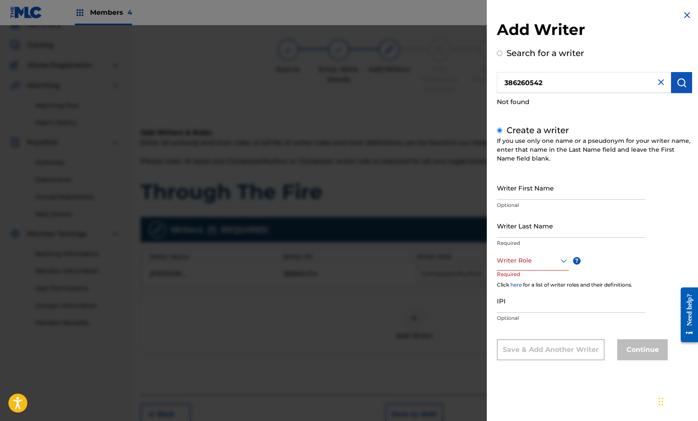
click at [525, 187] on input "Writer First Name" at bounding box center [571, 188] width 148 height 24
click at [554, 231] on input "Writer Last Name" at bounding box center [571, 225] width 148 height 24
click at [544, 193] on input "[PERSON_NAME]" at bounding box center [571, 188] width 148 height 24
type input "[PERSON_NAME] [PERSON_NAME]"
click at [530, 229] on input "Writer Last Name" at bounding box center [571, 225] width 148 height 24
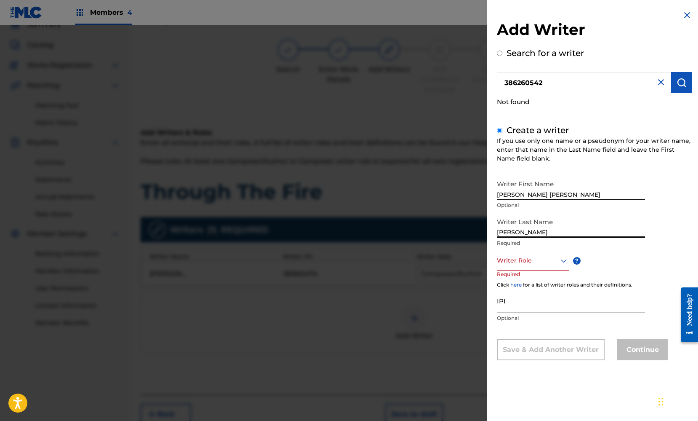
click at [502, 231] on input "wiltz" at bounding box center [571, 225] width 148 height 24
type input "[PERSON_NAME]"
click at [552, 264] on div at bounding box center [533, 260] width 72 height 11
click at [550, 277] on div "Composer/Author" at bounding box center [533, 279] width 71 height 19
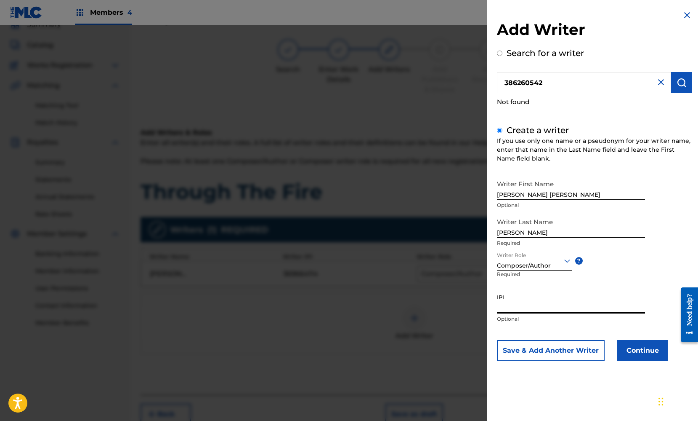
click at [515, 303] on input "IPI" at bounding box center [571, 301] width 148 height 24
paste input "386260542"
type input "386260542"
click at [647, 350] on button "Continue" at bounding box center [643, 350] width 51 height 21
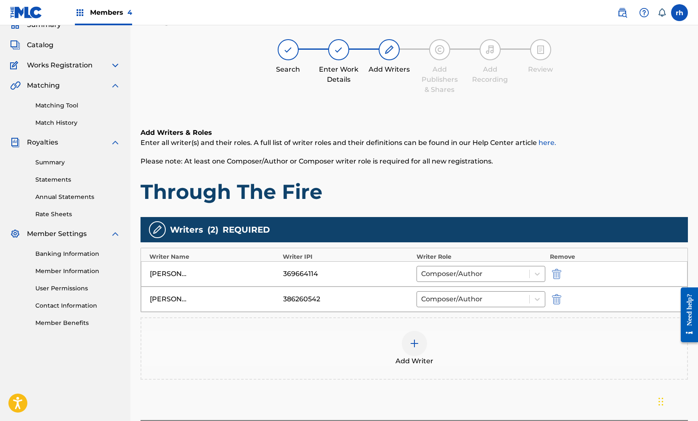
click at [605, 365] on div "Add Writer" at bounding box center [414, 347] width 546 height 35
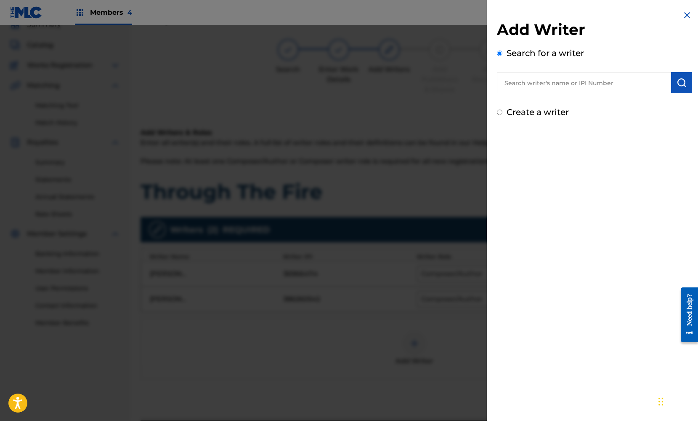
click at [684, 15] on img at bounding box center [687, 15] width 10 height 10
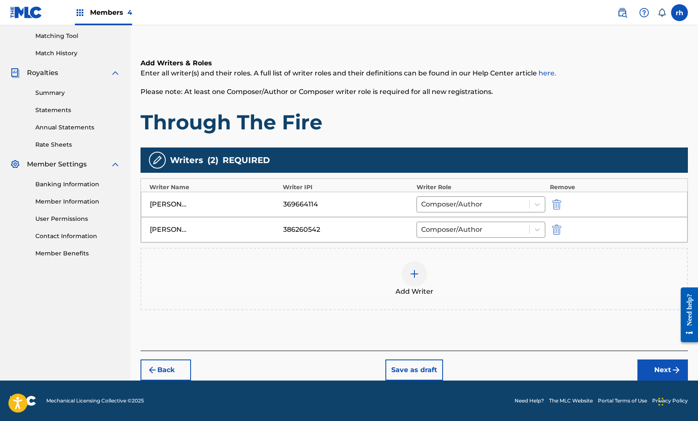
scroll to position [108, 0]
click at [657, 371] on button "Next" at bounding box center [663, 369] width 51 height 21
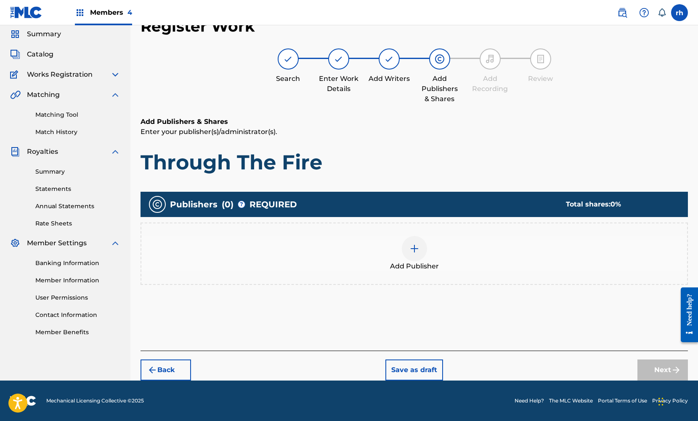
click at [418, 250] on img at bounding box center [415, 248] width 10 height 10
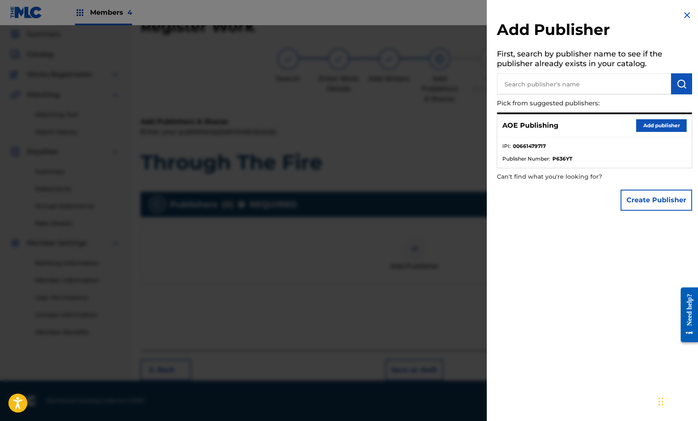
click at [656, 124] on button "Add publisher" at bounding box center [662, 125] width 51 height 13
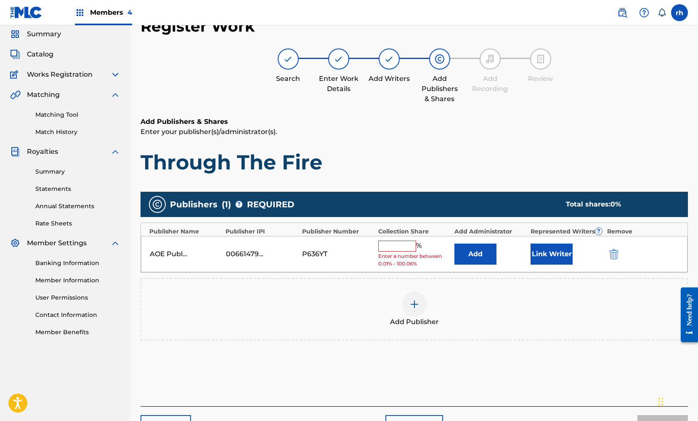
click at [393, 247] on input "text" at bounding box center [397, 245] width 38 height 11
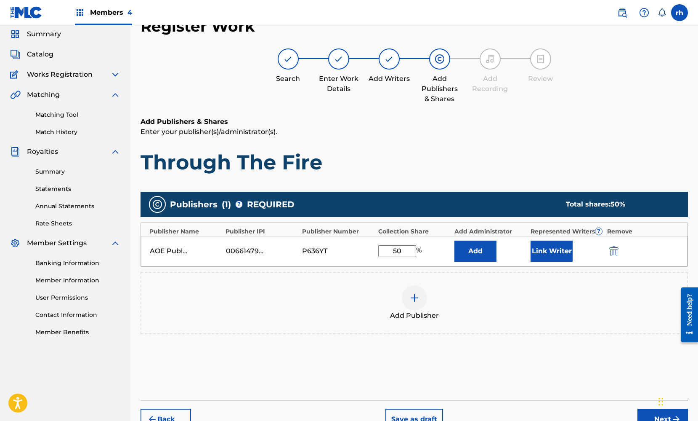
type input "50"
click at [532, 288] on div "Add Publisher" at bounding box center [414, 302] width 546 height 35
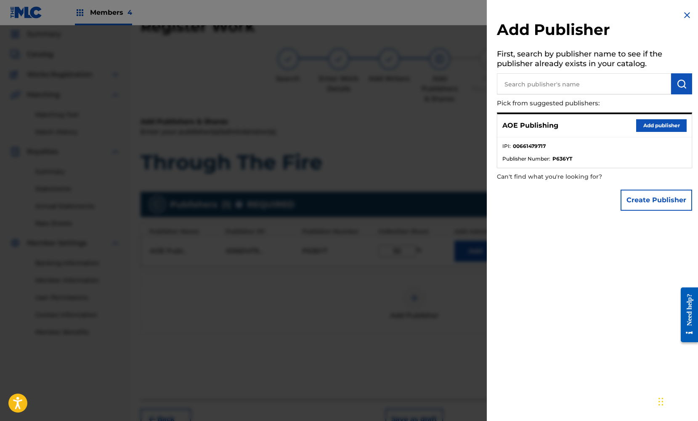
click at [658, 126] on button "Add publisher" at bounding box center [662, 125] width 51 height 13
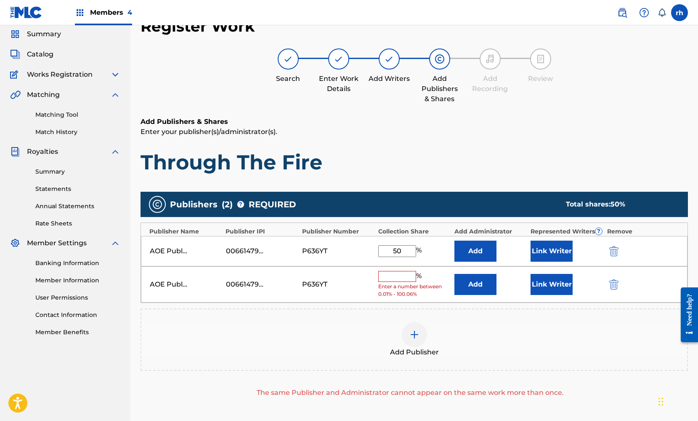
click at [612, 286] on img "submit" at bounding box center [614, 284] width 9 height 10
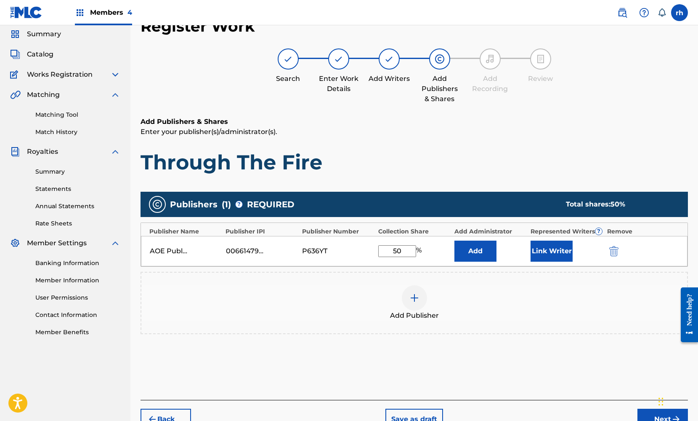
click at [559, 253] on button "Link Writer" at bounding box center [552, 250] width 42 height 21
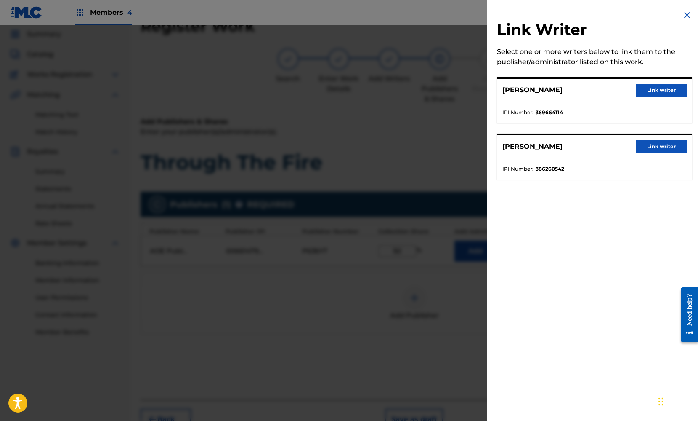
click at [655, 89] on button "Link writer" at bounding box center [662, 90] width 51 height 13
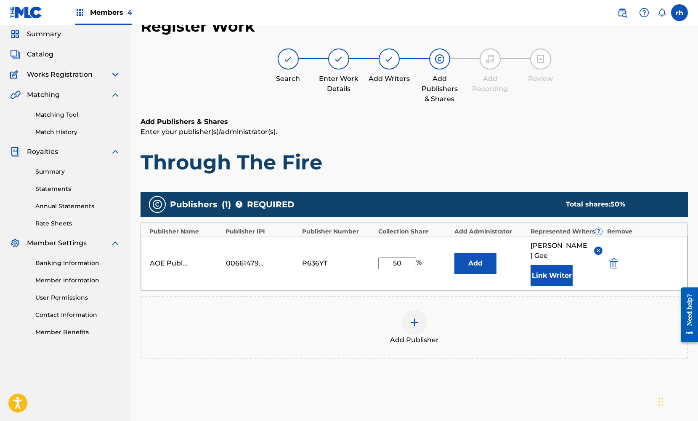
click at [594, 359] on div "Publishers ( 1 ) ? REQUIRED Total shares: 50 % Publisher Name Publisher IPI Pub…" at bounding box center [415, 287] width 548 height 200
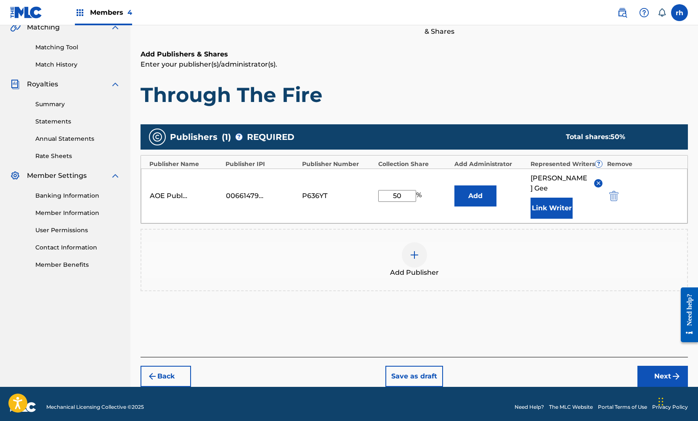
scroll to position [93, 0]
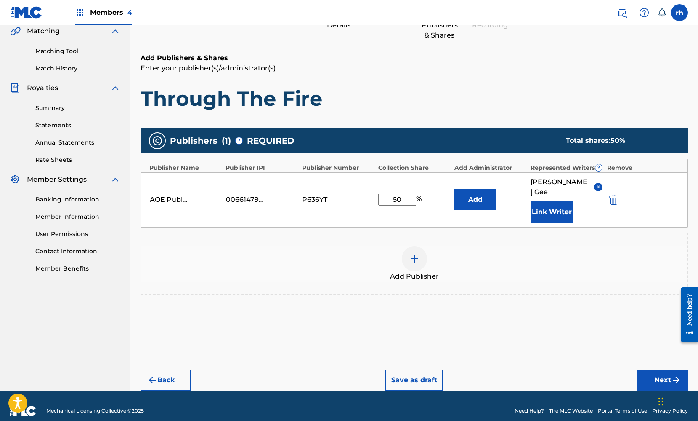
click at [661, 370] on button "Next" at bounding box center [663, 379] width 51 height 21
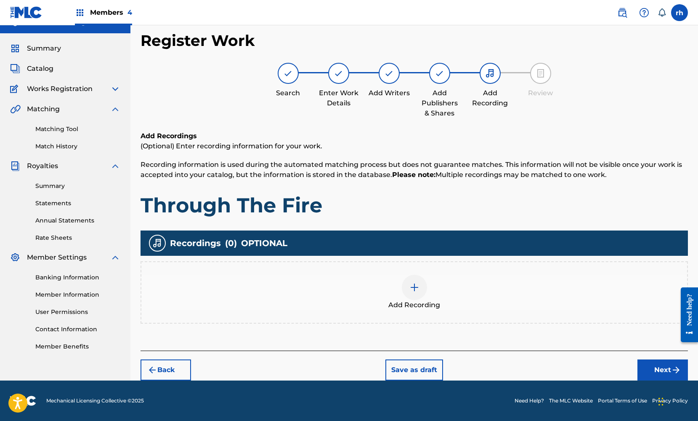
click at [658, 366] on button "Next" at bounding box center [663, 369] width 51 height 21
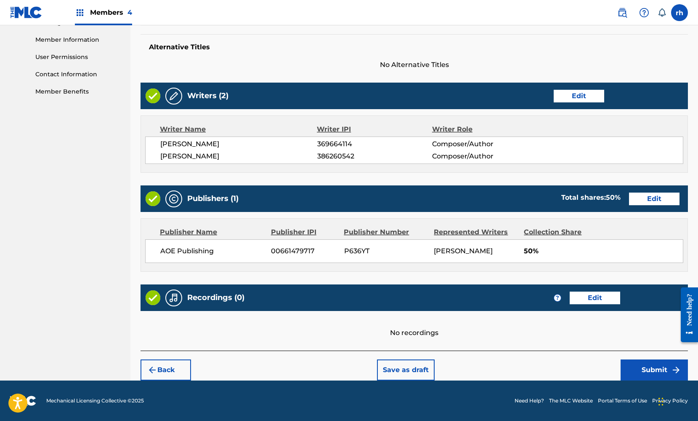
scroll to position [269, 0]
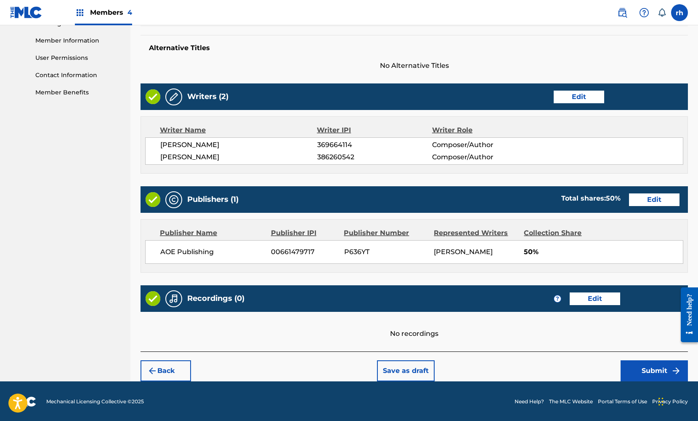
click at [650, 370] on button "Submit" at bounding box center [654, 370] width 67 height 21
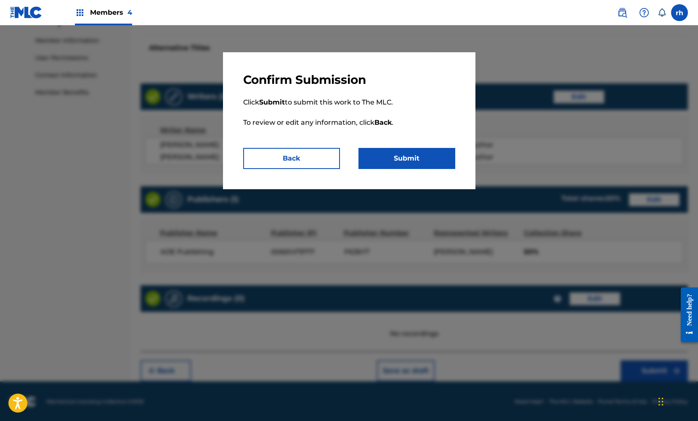
click at [430, 164] on button "Submit" at bounding box center [407, 158] width 97 height 21
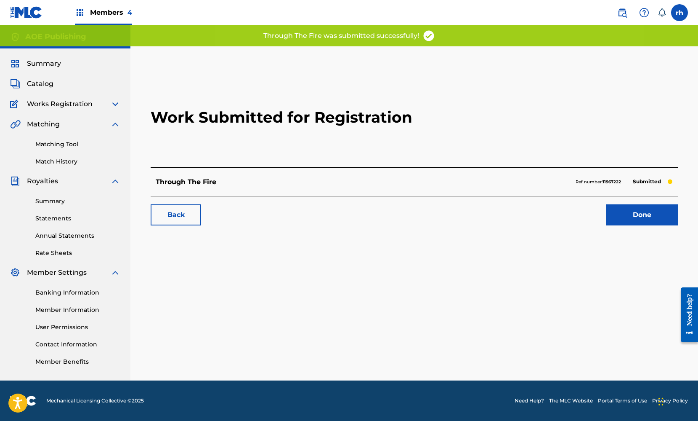
click at [655, 217] on link "Done" at bounding box center [643, 214] width 72 height 21
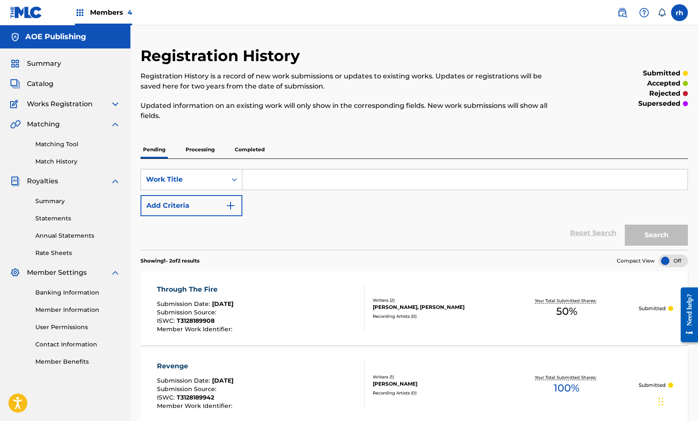
click at [46, 65] on span "Summary" at bounding box center [44, 64] width 34 height 10
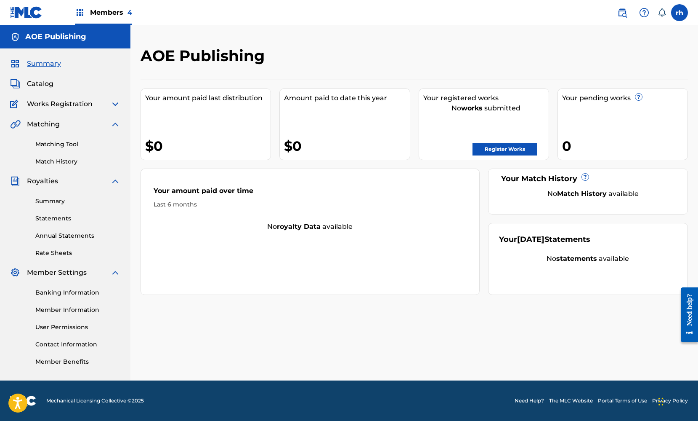
click at [42, 87] on span "Catalog" at bounding box center [40, 84] width 27 height 10
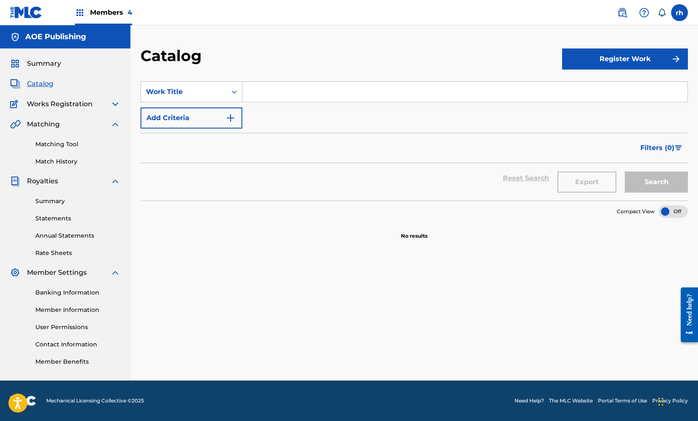
click at [613, 57] on button "Register Work" at bounding box center [625, 58] width 126 height 21
click at [599, 86] on link "Individual" at bounding box center [625, 86] width 126 height 20
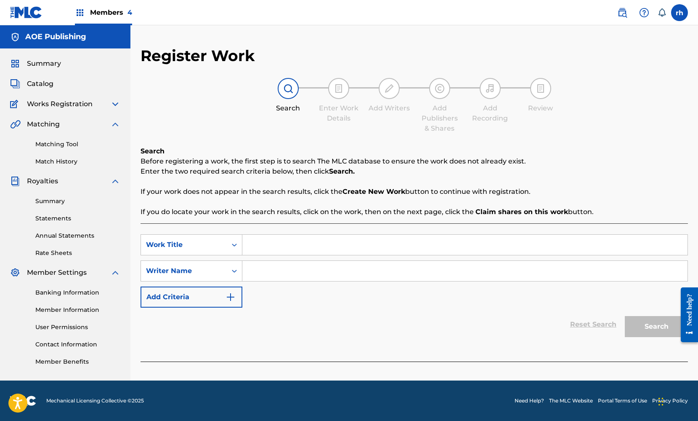
click at [288, 246] on input "Search Form" at bounding box center [464, 244] width 445 height 20
type input "BLB2"
click at [281, 274] on input "Search Form" at bounding box center [464, 271] width 445 height 20
type input "[PERSON_NAME]"
click at [660, 323] on button "Search" at bounding box center [656, 326] width 63 height 21
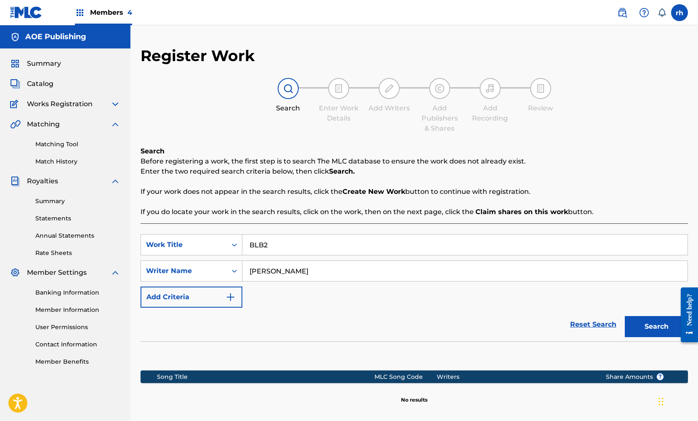
click at [545, 332] on div "Reset Search Search" at bounding box center [415, 324] width 548 height 34
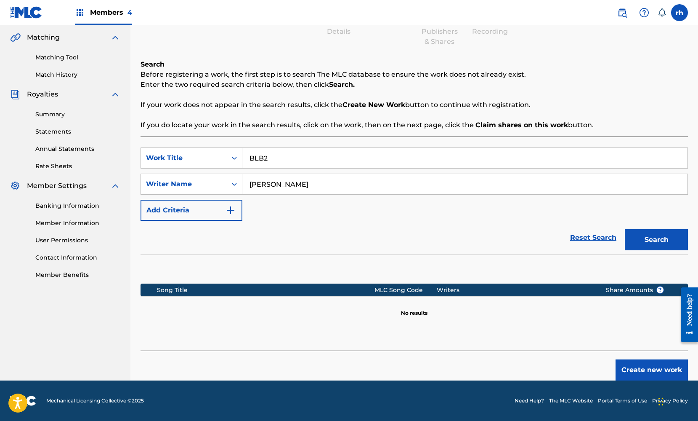
scroll to position [87, 0]
click at [655, 371] on button "Create new work" at bounding box center [652, 369] width 72 height 21
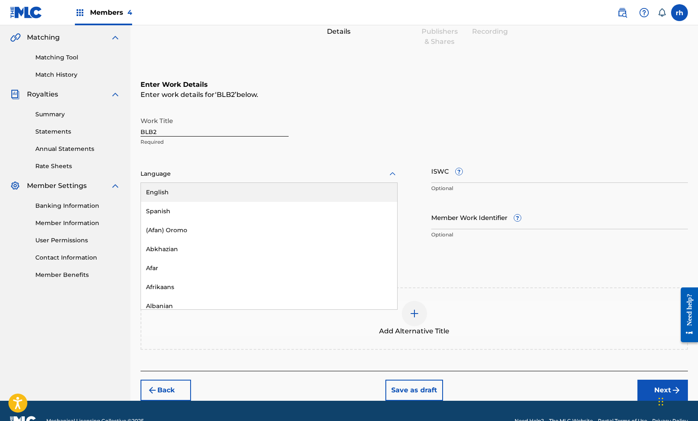
click at [389, 173] on icon at bounding box center [393, 174] width 10 height 10
click at [371, 189] on div "English" at bounding box center [269, 192] width 256 height 19
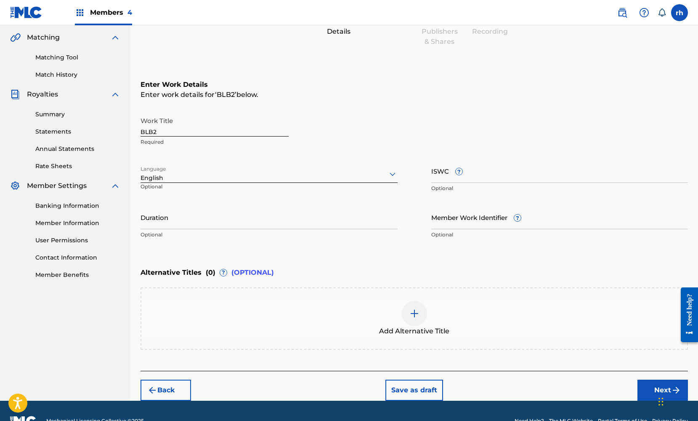
click at [483, 173] on input "ISWC ?" at bounding box center [560, 171] width 257 height 24
paste input "T3128186192"
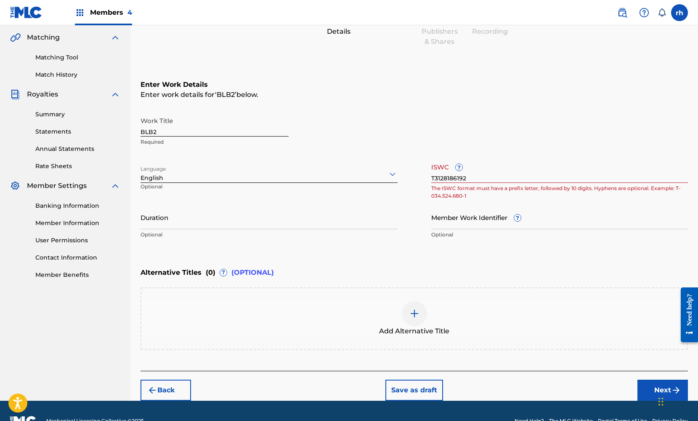
click at [508, 263] on div "Enter Work Details Enter work details for ‘ BLB2 ’ below. Work Title BLB2 Requi…" at bounding box center [415, 161] width 548 height 204
click at [467, 255] on div "Enter Work Details Enter work details for ‘ BLB2 ’ below. Work Title BLB2 Requi…" at bounding box center [415, 161] width 548 height 204
click at [360, 271] on div "Alternative Titles ( 0 ) ? (OPTIONAL)" at bounding box center [415, 272] width 548 height 19
click at [478, 182] on input "T3128186192" at bounding box center [560, 171] width 257 height 24
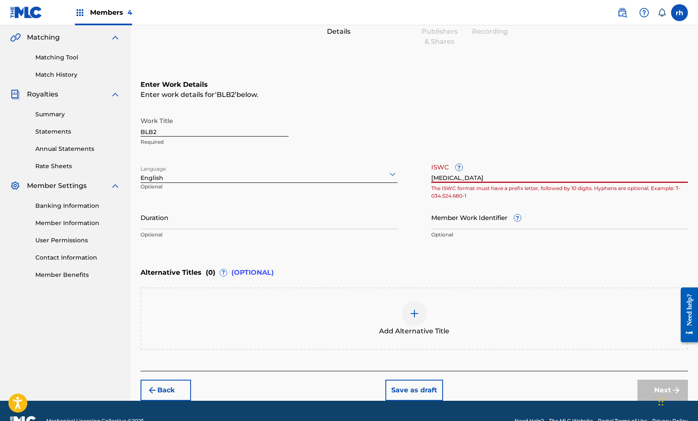
type input "T"
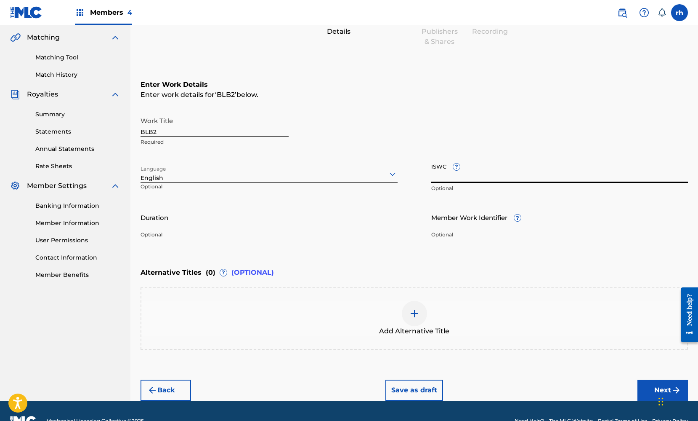
click at [488, 168] on input "ISWC ?" at bounding box center [560, 171] width 257 height 24
paste input "T3128186192"
type input "T3128186192"
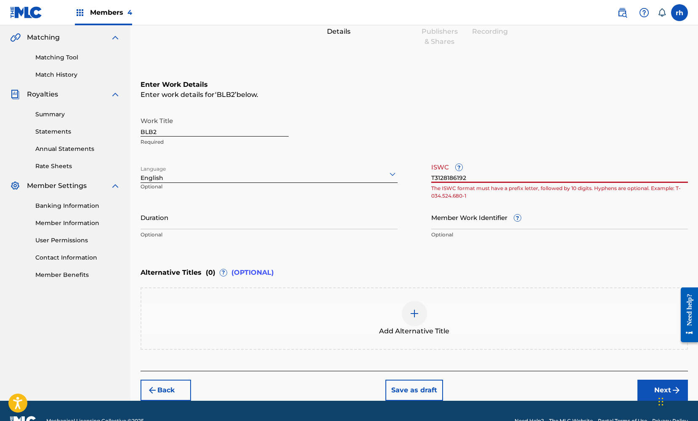
click at [357, 213] on input "Duration" at bounding box center [269, 217] width 257 height 24
click at [632, 322] on div "Add Alternative Title" at bounding box center [414, 318] width 546 height 35
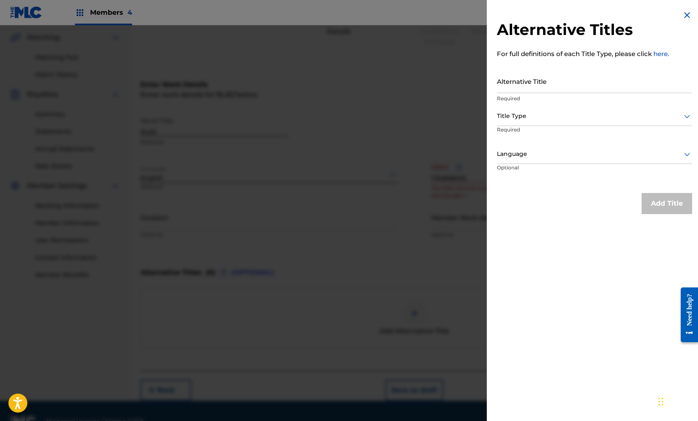
click at [685, 15] on img at bounding box center [687, 15] width 10 height 10
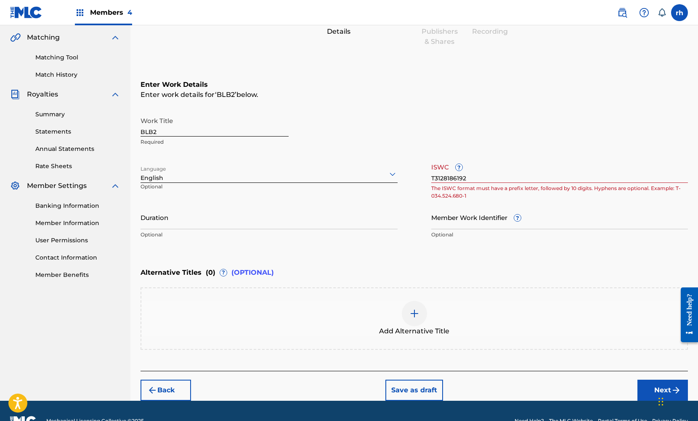
click at [463, 130] on div "Work Title BLB2 Required" at bounding box center [415, 131] width 548 height 38
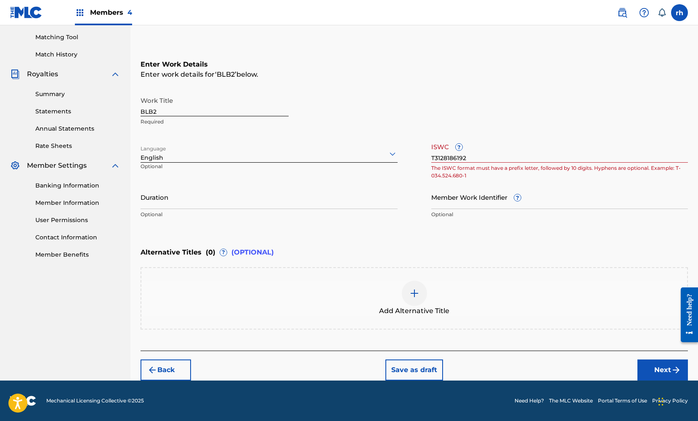
scroll to position [107, 0]
click at [654, 368] on button "Next" at bounding box center [663, 369] width 51 height 21
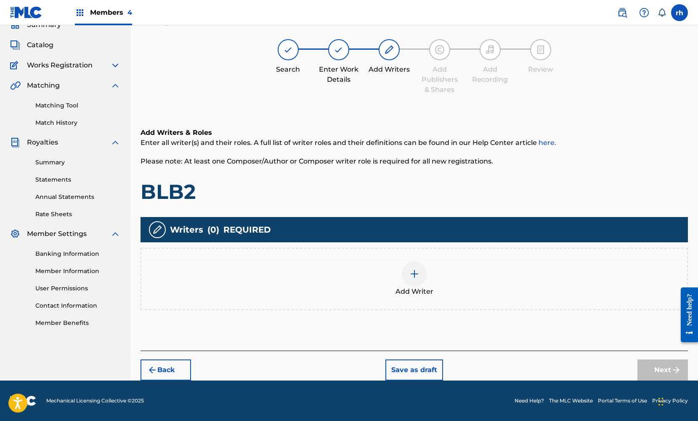
click at [415, 276] on img at bounding box center [415, 274] width 10 height 10
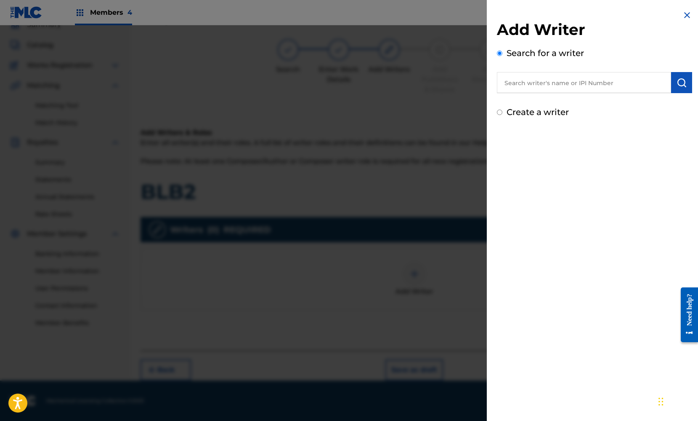
click at [547, 86] on input "text" at bounding box center [584, 82] width 174 height 21
paste input "369664114"
type input "369664114"
click at [679, 85] on img "submit" at bounding box center [682, 82] width 10 height 10
click at [558, 147] on label "Create a writer" at bounding box center [538, 148] width 62 height 10
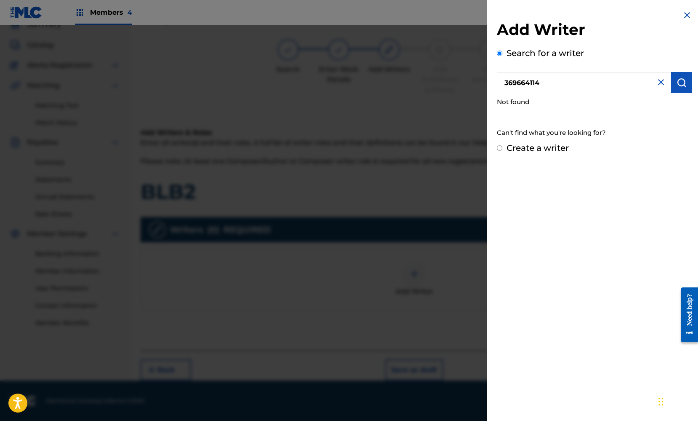
radio input "true"
click at [503, 147] on input "Create a writer" at bounding box center [499, 147] width 5 height 5
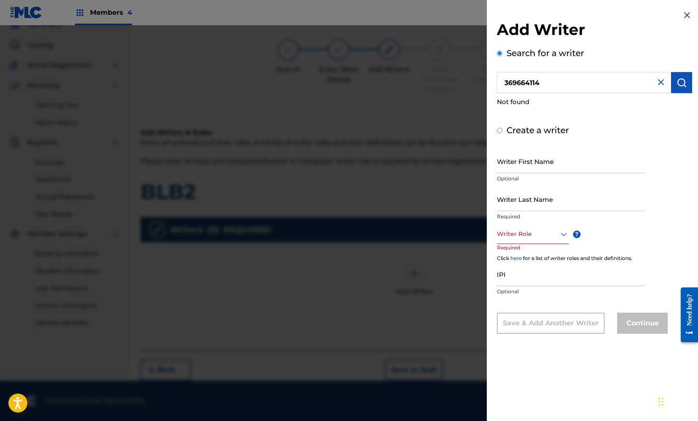
radio input "false"
radio input "true"
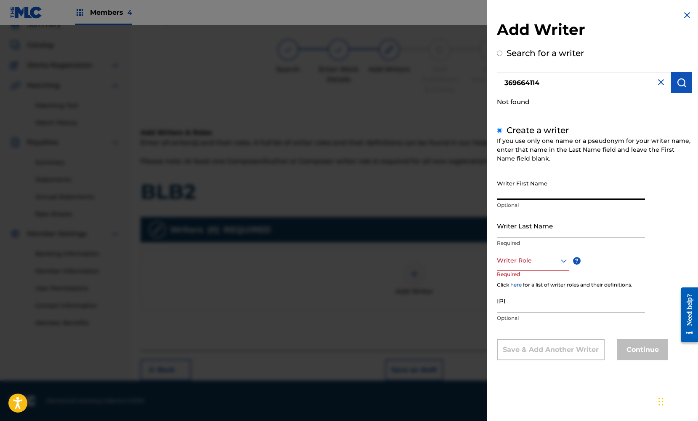
click at [541, 191] on input "Writer First Name" at bounding box center [571, 188] width 148 height 24
type input "[PERSON_NAME]"
click at [578, 229] on input "Writer Last Name" at bounding box center [571, 225] width 148 height 24
type input "Gee"
click at [641, 254] on div "Writer First Name [PERSON_NAME] Optional Writer Last Name [PERSON_NAME] Require…" at bounding box center [594, 268] width 195 height 184
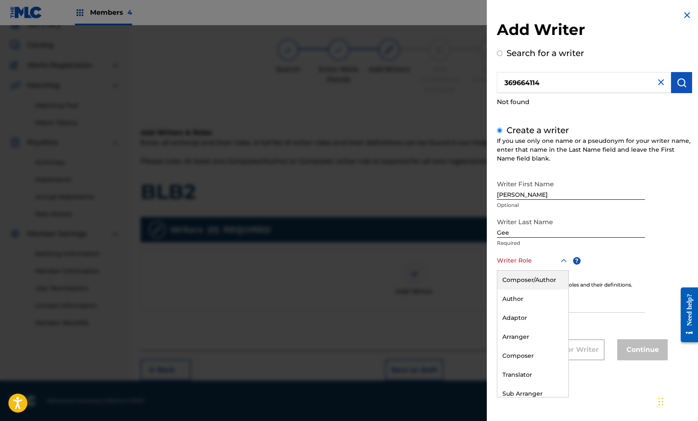
click at [559, 264] on icon at bounding box center [564, 261] width 10 height 10
click at [543, 279] on div "Composer/Author" at bounding box center [533, 279] width 71 height 19
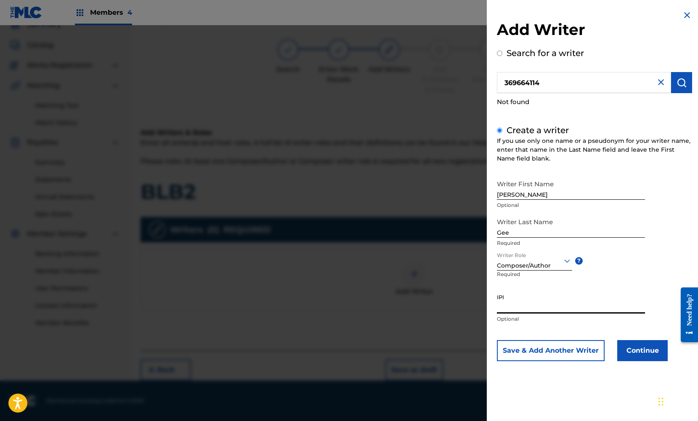
click at [523, 309] on input "IPI" at bounding box center [571, 301] width 148 height 24
paste input "369664114"
type input "369664114"
click at [641, 350] on button "Continue" at bounding box center [643, 350] width 51 height 21
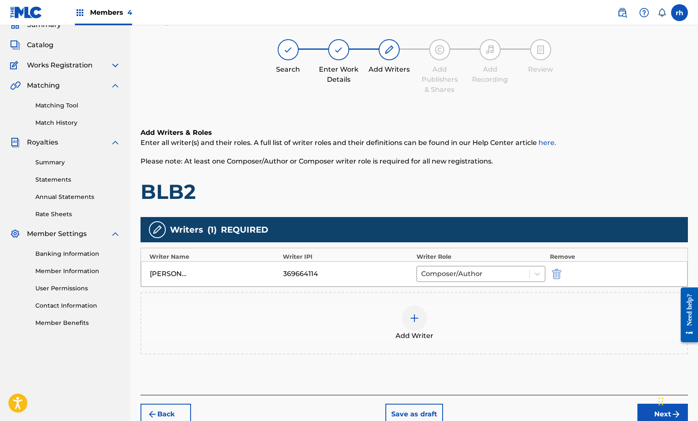
click at [418, 317] on img at bounding box center [415, 318] width 10 height 10
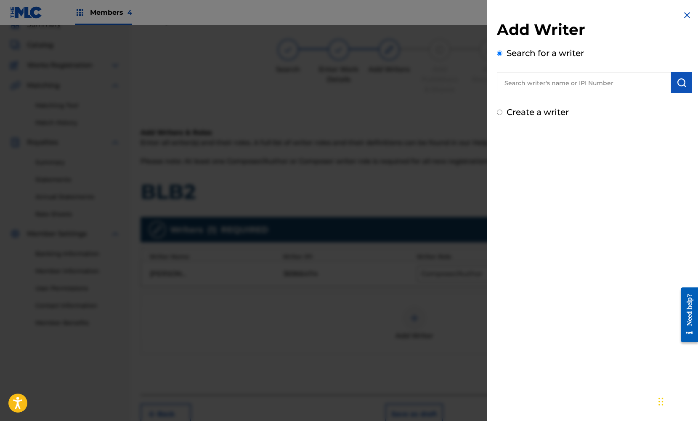
click at [558, 110] on label "Create a writer" at bounding box center [538, 112] width 62 height 10
radio input "true"
click at [503, 110] on input "Create a writer" at bounding box center [499, 111] width 5 height 5
radio input "false"
radio input "true"
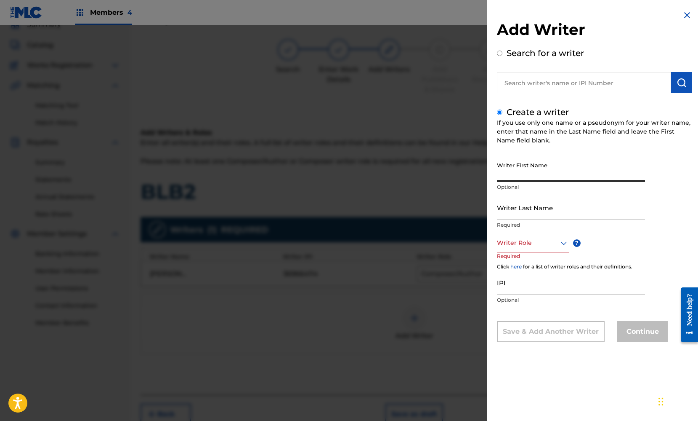
click at [541, 175] on input "Writer First Name" at bounding box center [571, 169] width 148 height 24
type input "[PERSON_NAME] [PERSON_NAME]"
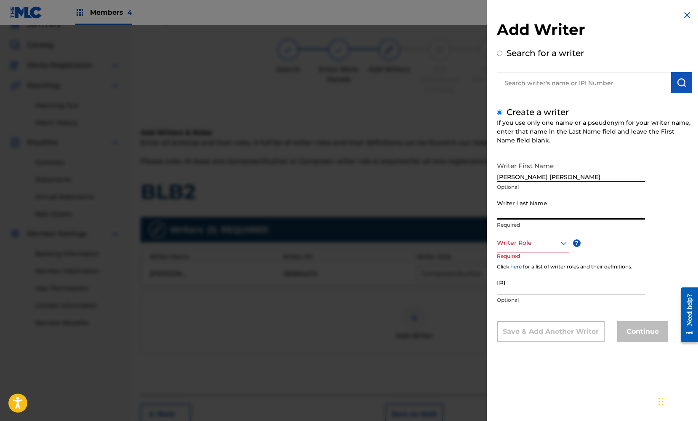
click at [524, 210] on input "Writer Last Name" at bounding box center [571, 207] width 148 height 24
type input "[PERSON_NAME]"
click at [556, 242] on div at bounding box center [533, 242] width 72 height 11
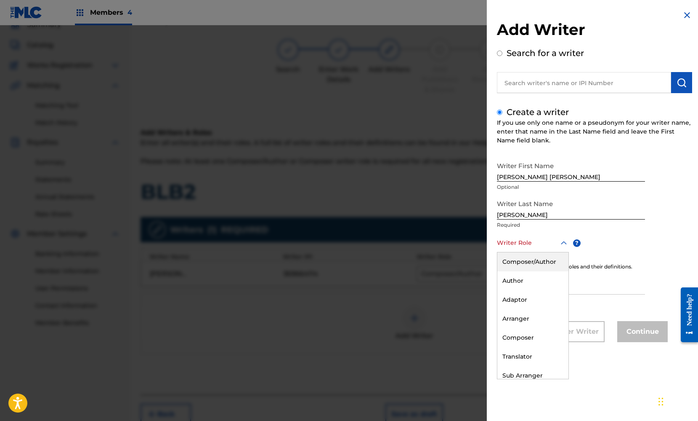
click at [549, 258] on div "Composer/Author" at bounding box center [533, 261] width 71 height 19
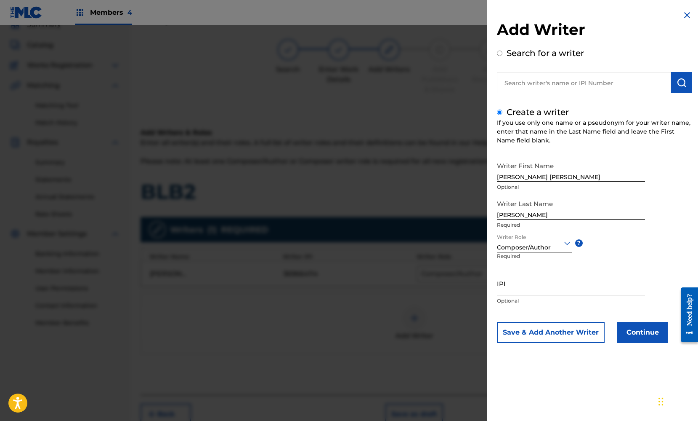
click at [506, 286] on input "IPI" at bounding box center [571, 283] width 148 height 24
paste input "386260542"
type input "386260542"
click at [634, 332] on button "Continue" at bounding box center [643, 332] width 51 height 21
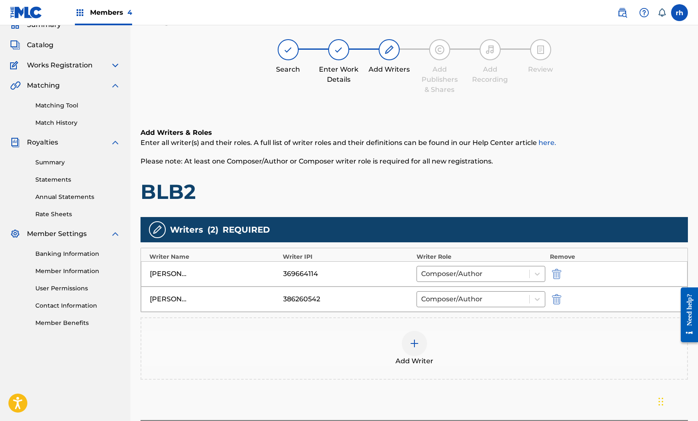
click at [625, 359] on div "Add Writer" at bounding box center [414, 347] width 546 height 35
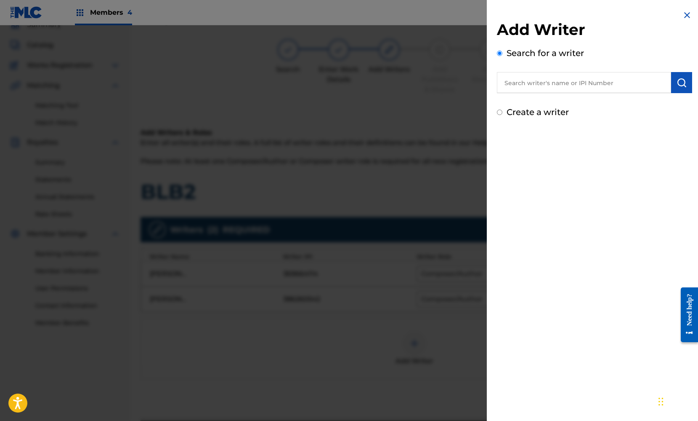
click at [684, 18] on img at bounding box center [687, 15] width 10 height 10
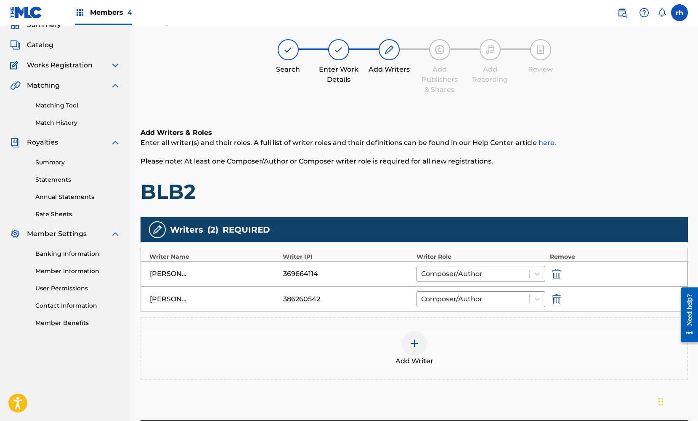
click at [566, 346] on div "Add Writer" at bounding box center [414, 347] width 546 height 35
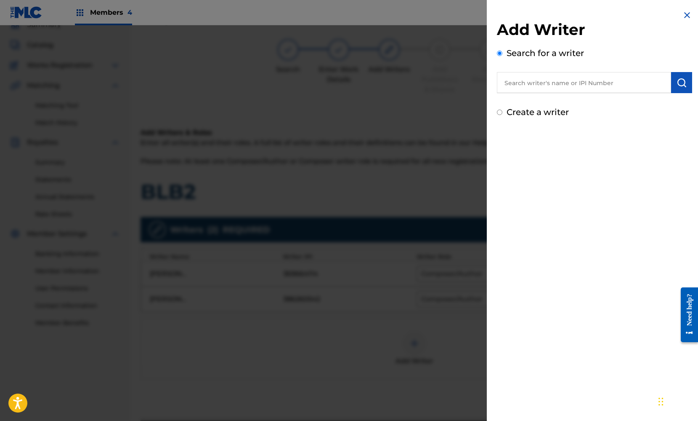
click at [684, 16] on img at bounding box center [687, 15] width 10 height 10
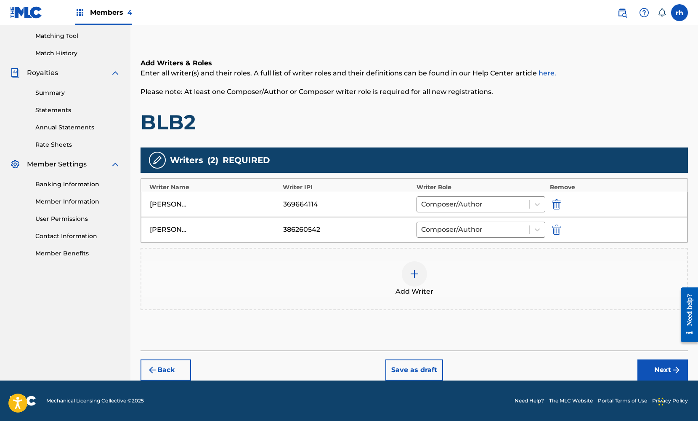
scroll to position [108, 0]
click at [660, 370] on button "Next" at bounding box center [663, 369] width 51 height 21
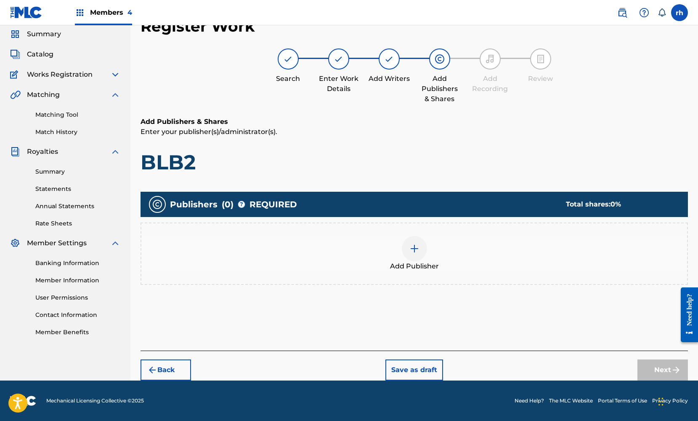
click at [415, 253] on div at bounding box center [414, 248] width 25 height 25
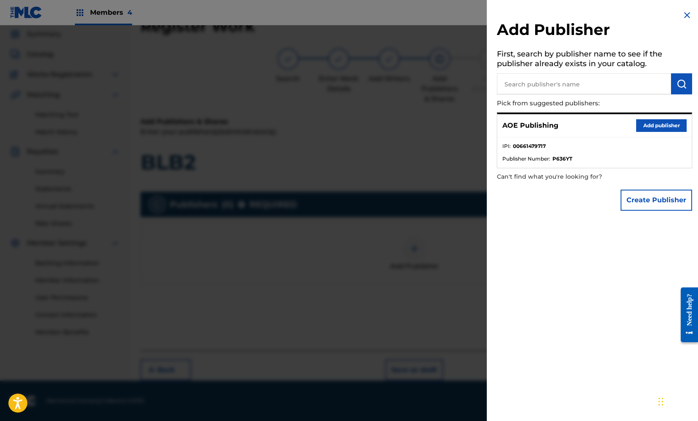
click at [658, 123] on button "Add publisher" at bounding box center [662, 125] width 51 height 13
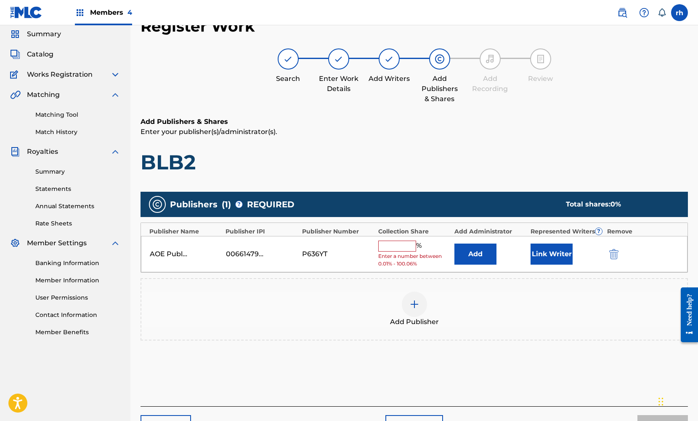
click at [402, 244] on input "text" at bounding box center [397, 245] width 38 height 11
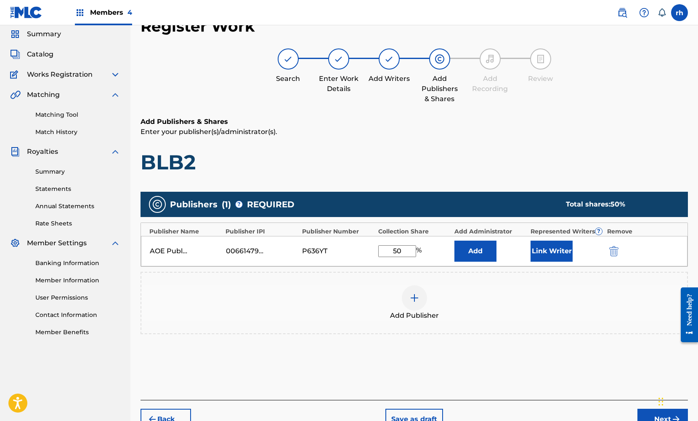
type input "50"
click at [551, 258] on button "Link Writer" at bounding box center [552, 250] width 42 height 21
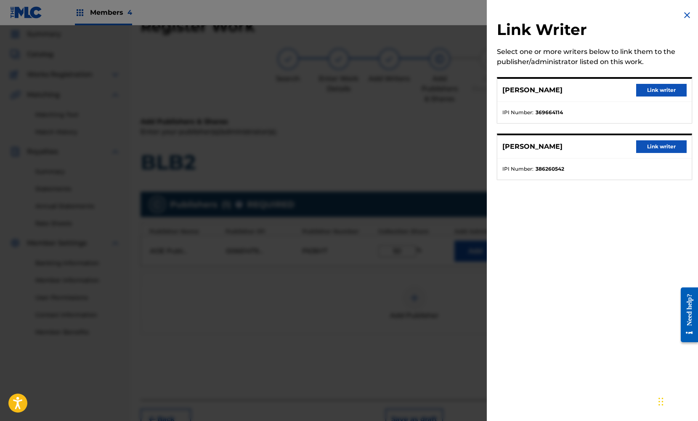
click at [670, 89] on button "Link writer" at bounding box center [662, 90] width 51 height 13
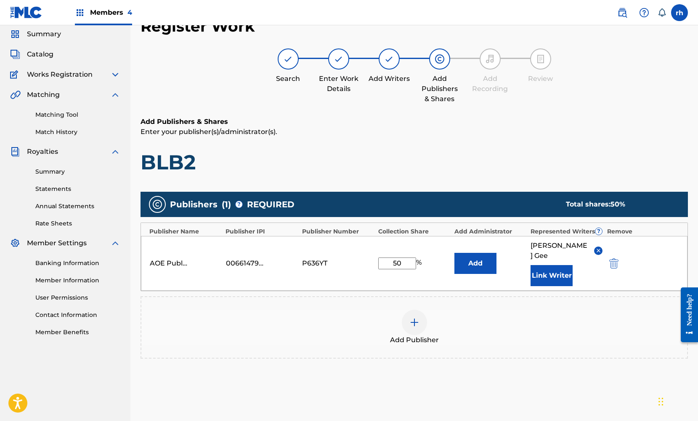
click at [615, 326] on div "Add Publisher" at bounding box center [414, 326] width 546 height 35
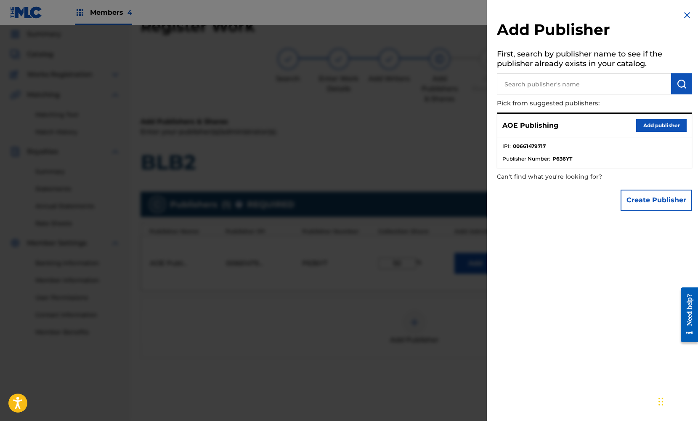
click at [684, 17] on img at bounding box center [687, 15] width 10 height 10
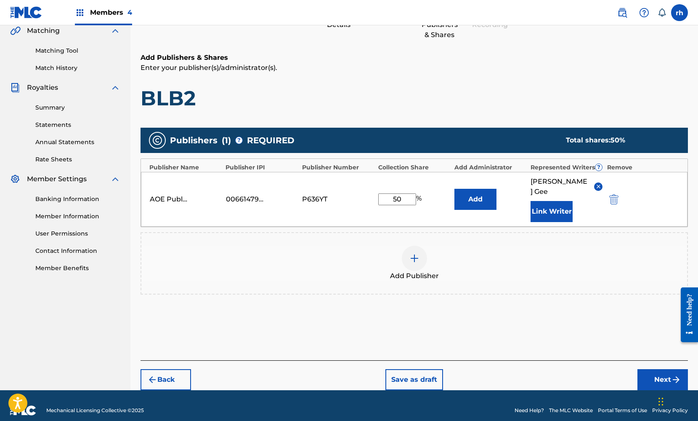
scroll to position [93, 0]
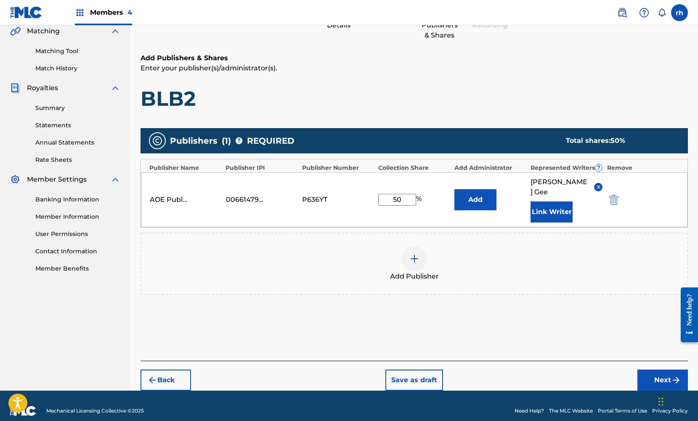
click at [663, 371] on button "Next" at bounding box center [663, 379] width 51 height 21
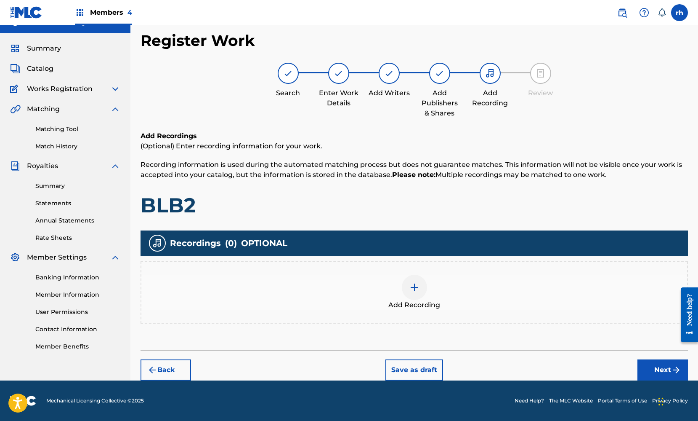
scroll to position [15, 0]
click at [660, 370] on button "Next" at bounding box center [663, 369] width 51 height 21
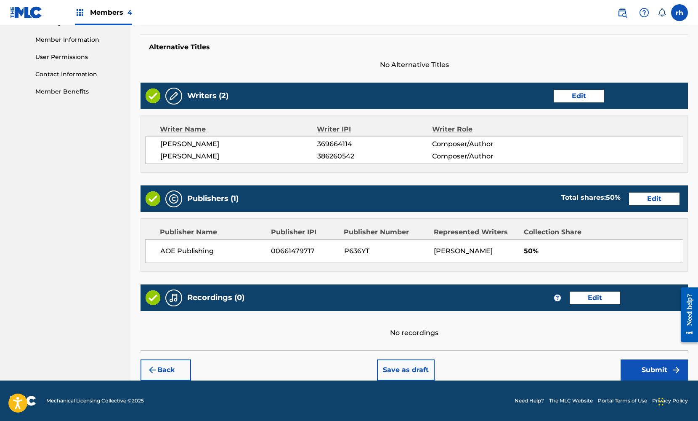
scroll to position [269, 0]
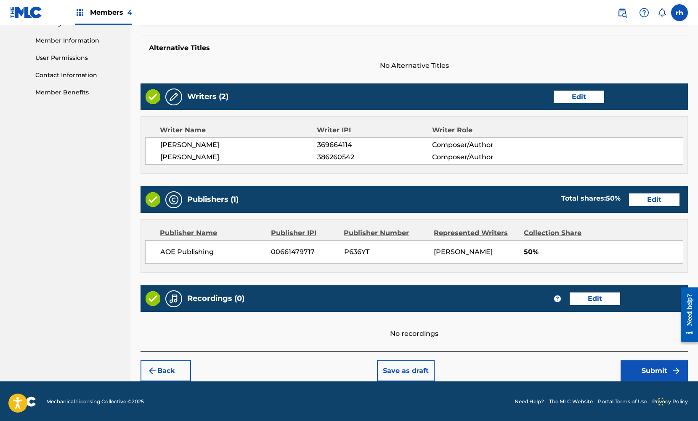
click at [650, 364] on button "Submit" at bounding box center [654, 370] width 67 height 21
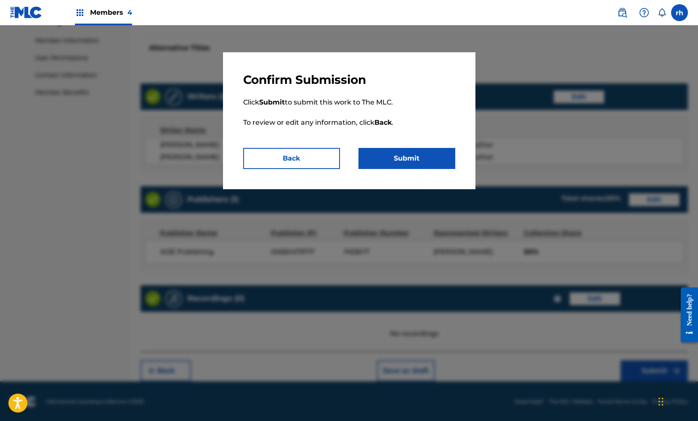
click at [420, 159] on button "Submit" at bounding box center [407, 158] width 97 height 21
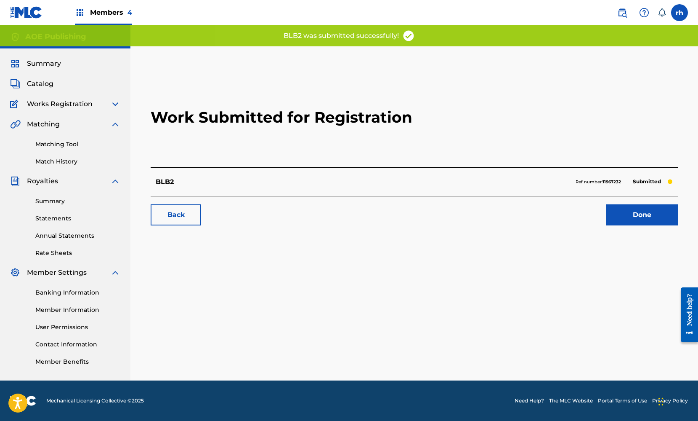
click at [645, 215] on link "Done" at bounding box center [643, 214] width 72 height 21
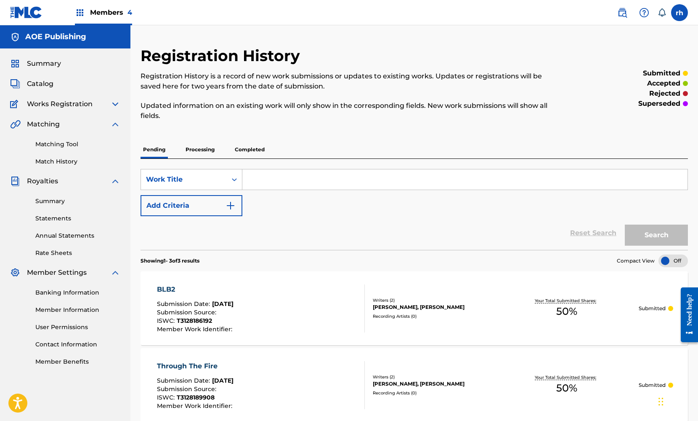
click at [49, 65] on span "Summary" at bounding box center [44, 64] width 34 height 10
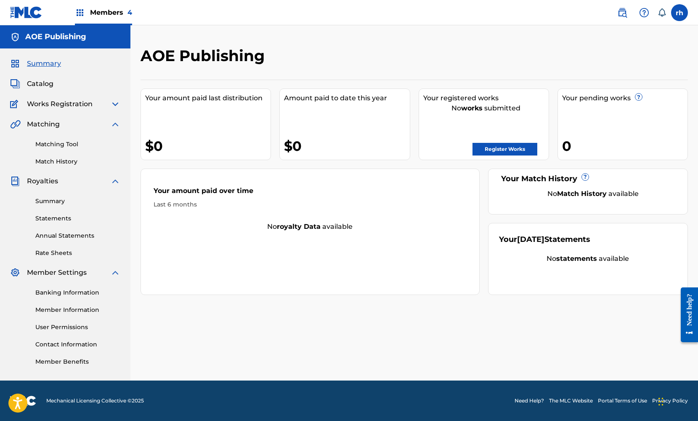
click at [59, 84] on div "Catalog" at bounding box center [65, 84] width 110 height 10
click at [45, 85] on span "Catalog" at bounding box center [40, 84] width 27 height 10
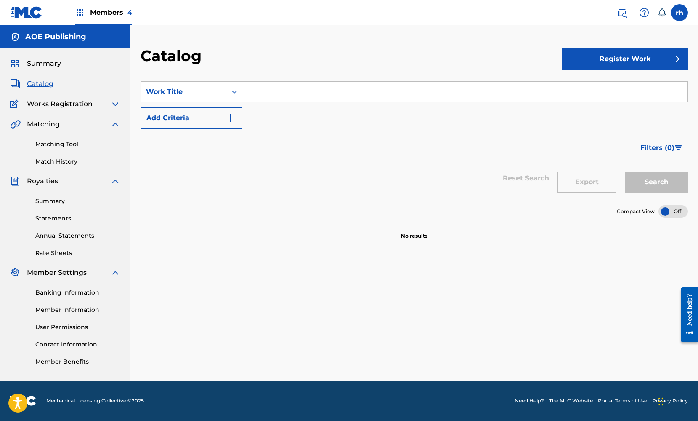
click at [642, 56] on button "Register Work" at bounding box center [625, 58] width 126 height 21
click at [596, 84] on link "Individual" at bounding box center [625, 86] width 126 height 20
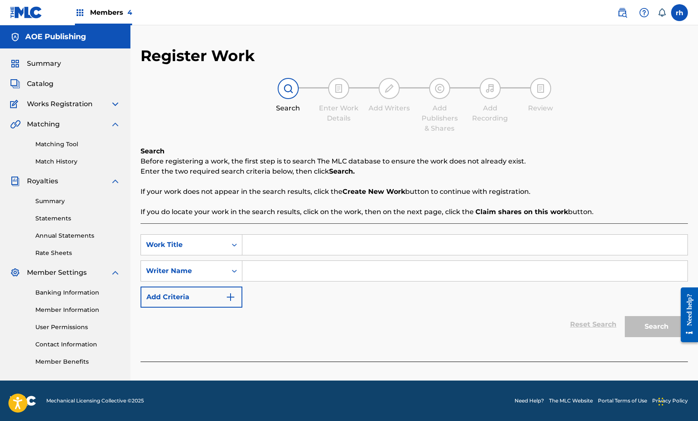
click at [305, 240] on input "Search Form" at bounding box center [464, 244] width 445 height 20
type input "Simmer Down"
click at [275, 272] on input "Search Form" at bounding box center [464, 271] width 445 height 20
type input "[PERSON_NAME]"
click at [658, 326] on button "Search" at bounding box center [656, 326] width 63 height 21
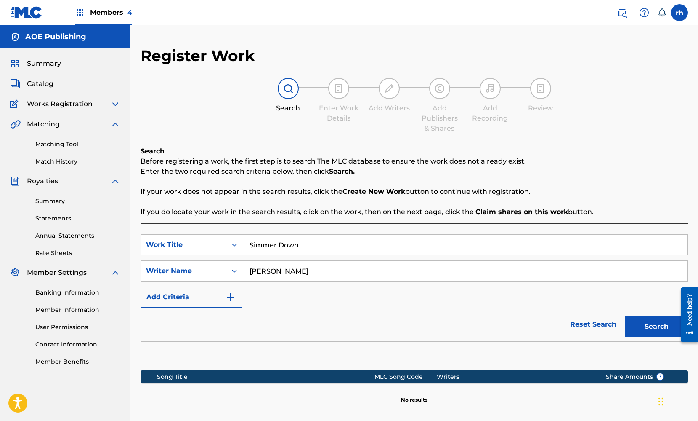
click at [594, 318] on link "Reset Search" at bounding box center [593, 324] width 55 height 19
click at [538, 315] on div "Reset Search Search" at bounding box center [415, 324] width 548 height 34
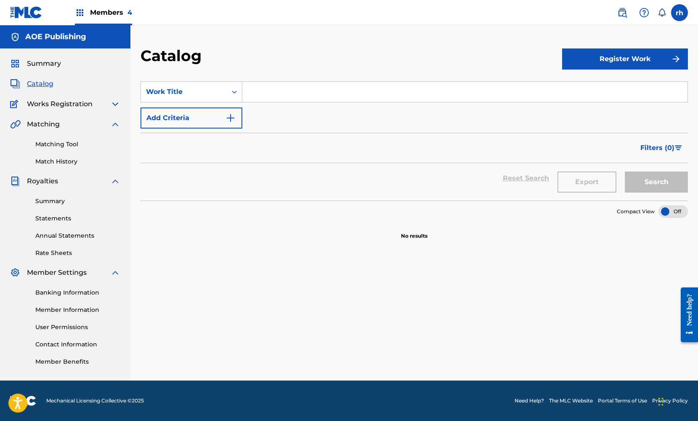
click at [623, 58] on button "Register Work" at bounding box center [625, 58] width 126 height 21
click at [591, 87] on link "Individual" at bounding box center [625, 86] width 126 height 20
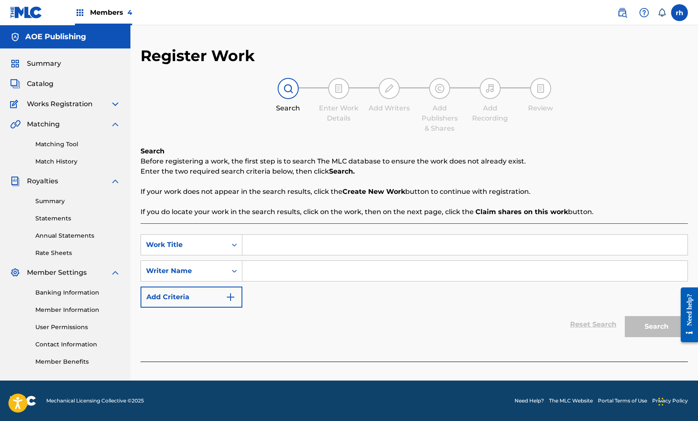
click at [290, 246] on input "Search Form" at bounding box center [464, 244] width 445 height 20
type input "Simmer Down"
click at [266, 274] on input "Search Form" at bounding box center [464, 271] width 445 height 20
type input "[PERSON_NAME]"
click at [647, 325] on button "Search" at bounding box center [656, 326] width 63 height 21
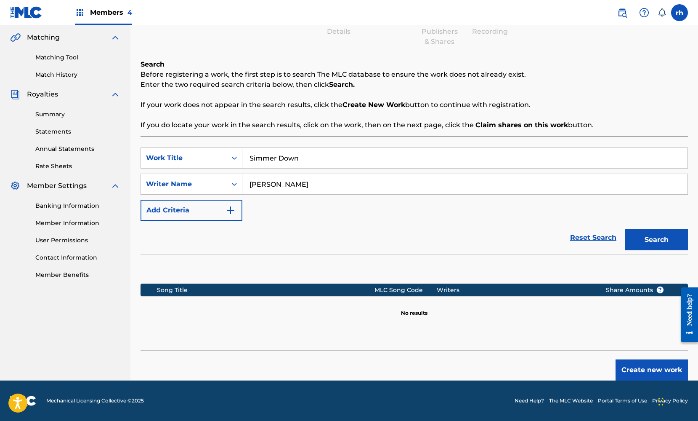
scroll to position [87, 0]
click at [661, 367] on button "Create new work" at bounding box center [652, 369] width 72 height 21
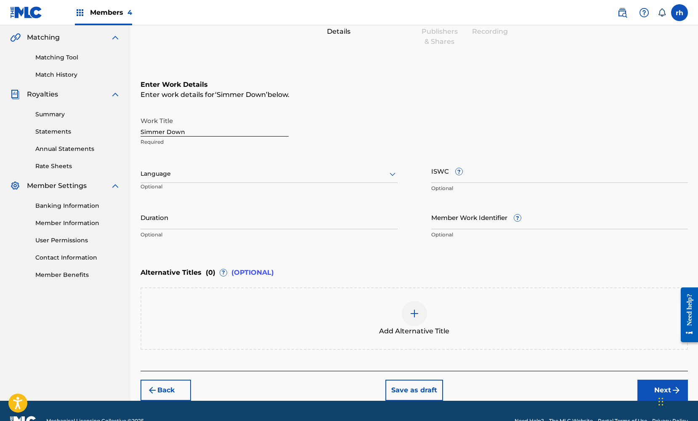
click at [116, 37] on img at bounding box center [115, 37] width 10 height 10
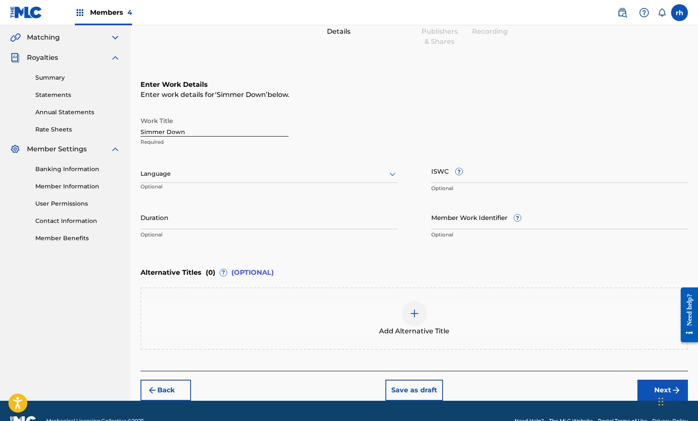
click at [115, 58] on img at bounding box center [115, 58] width 10 height 10
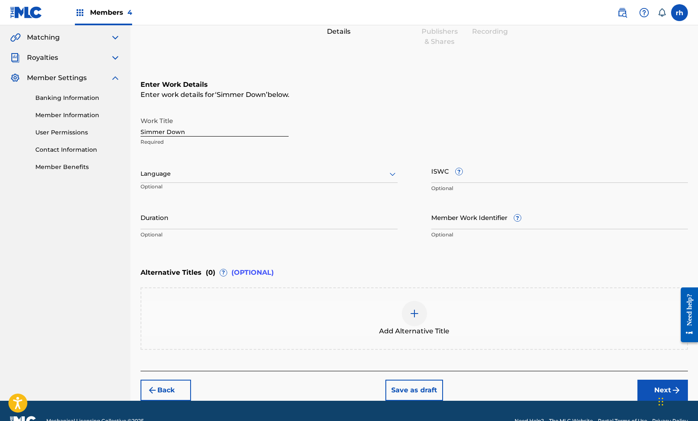
click at [117, 77] on img at bounding box center [115, 78] width 10 height 10
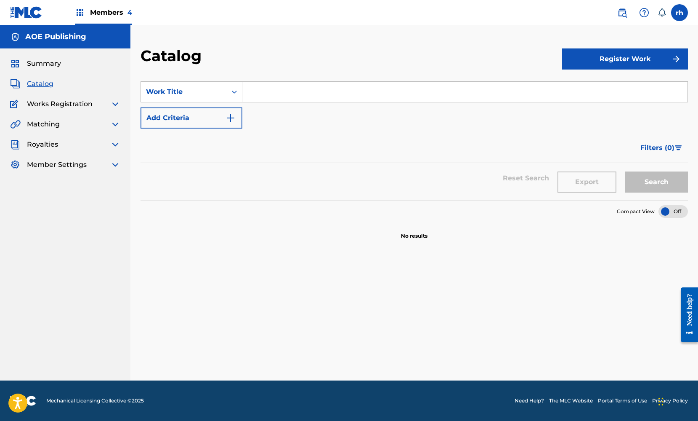
click at [49, 66] on span "Summary" at bounding box center [44, 64] width 34 height 10
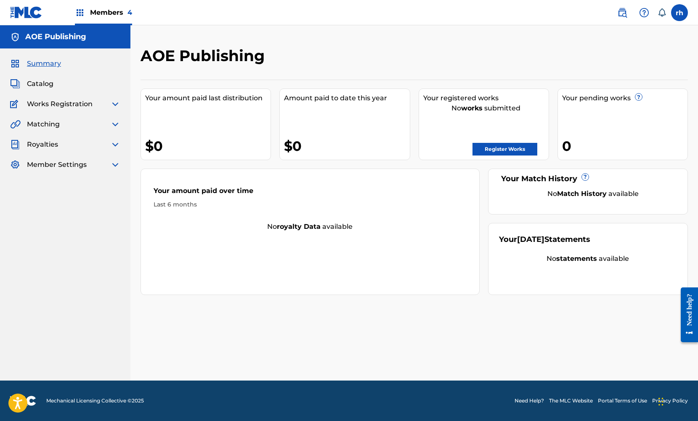
click at [501, 147] on link "Register Works" at bounding box center [505, 149] width 65 height 13
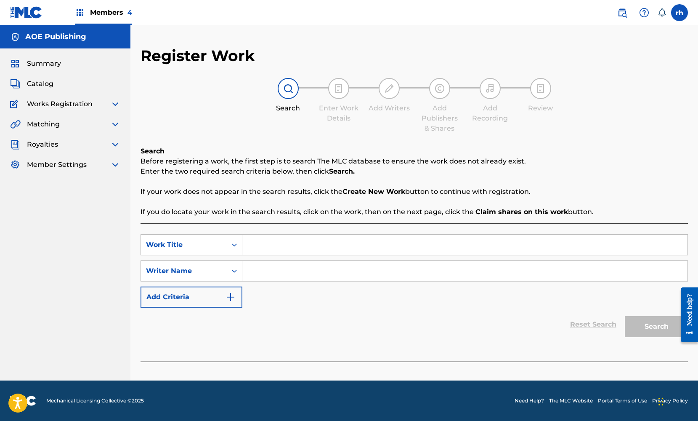
click at [49, 108] on span "Works Registration" at bounding box center [60, 104] width 66 height 10
click at [65, 104] on span "Works Registration" at bounding box center [60, 104] width 66 height 10
click at [39, 84] on span "Catalog" at bounding box center [40, 84] width 27 height 10
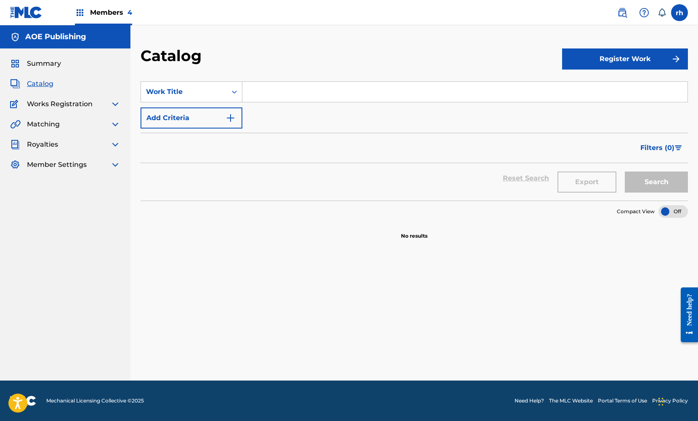
click at [72, 38] on h5 "AOE Publishing" at bounding box center [55, 37] width 61 height 10
click at [116, 104] on img at bounding box center [115, 104] width 10 height 10
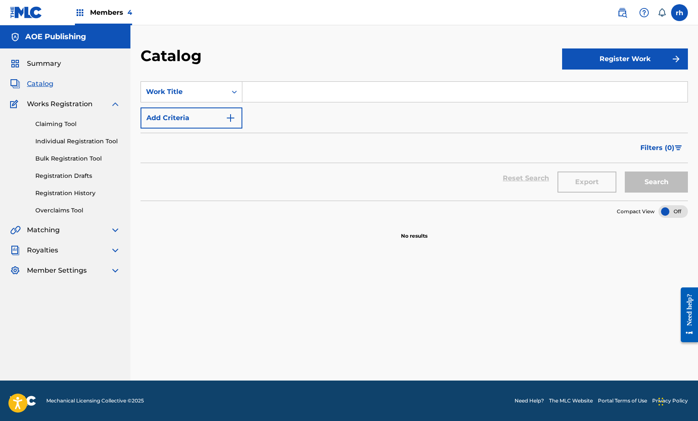
click at [72, 125] on link "Claiming Tool" at bounding box center [77, 124] width 85 height 9
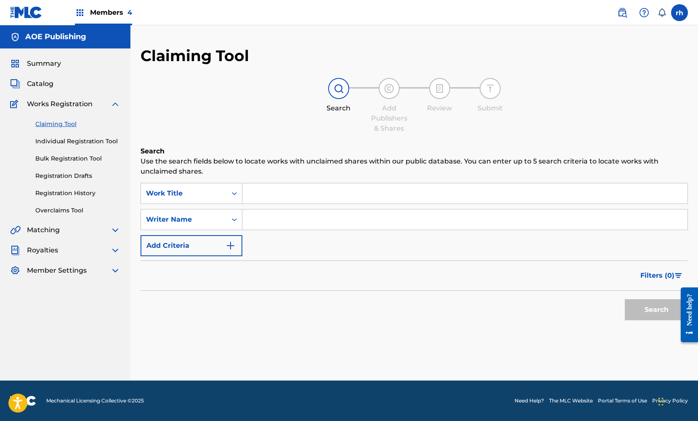
click at [83, 140] on link "Individual Registration Tool" at bounding box center [77, 141] width 85 height 9
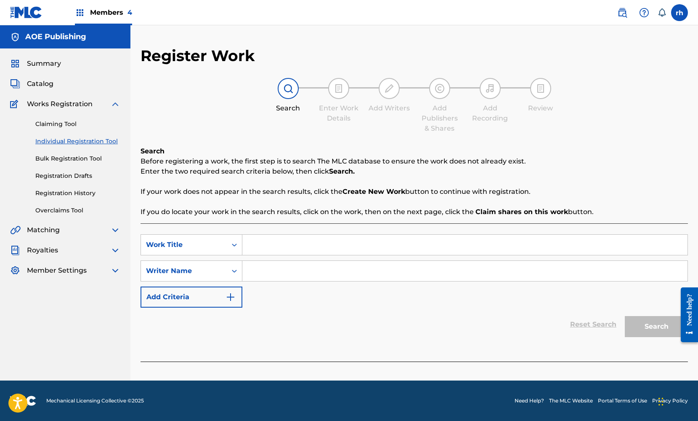
click at [86, 160] on link "Bulk Registration Tool" at bounding box center [77, 158] width 85 height 9
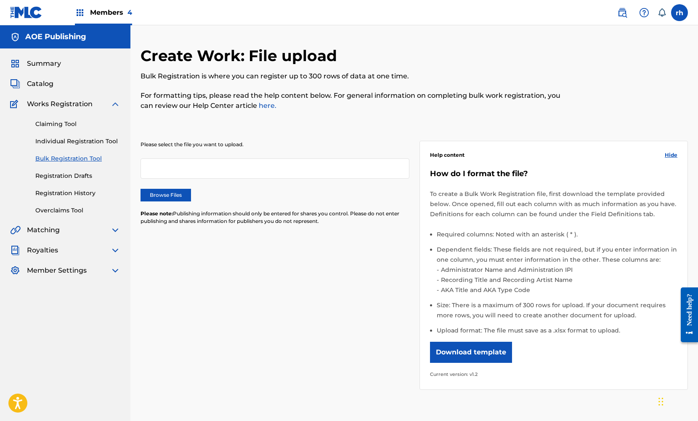
click at [85, 178] on link "Registration Drafts" at bounding box center [77, 175] width 85 height 9
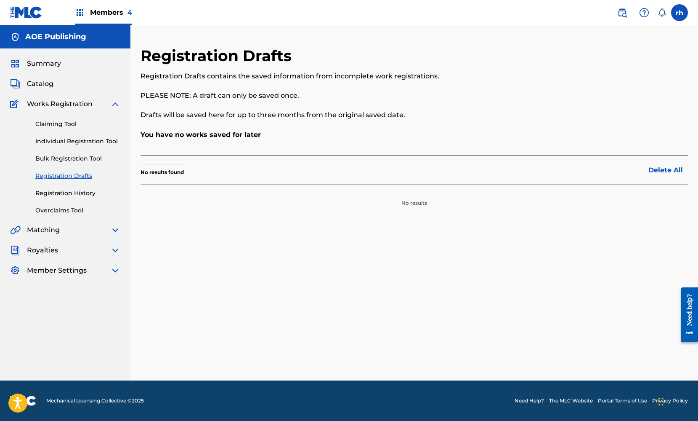
click at [82, 192] on link "Registration History" at bounding box center [77, 193] width 85 height 9
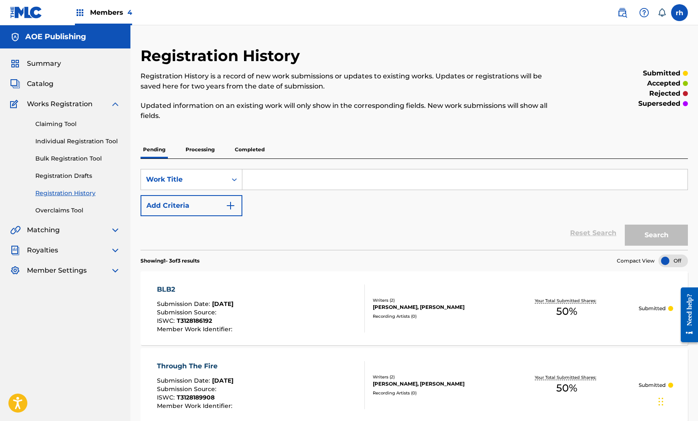
click at [57, 38] on h5 "AOE Publishing" at bounding box center [55, 37] width 61 height 10
click at [115, 106] on img at bounding box center [115, 104] width 10 height 10
